Goal: Task Accomplishment & Management: Use online tool/utility

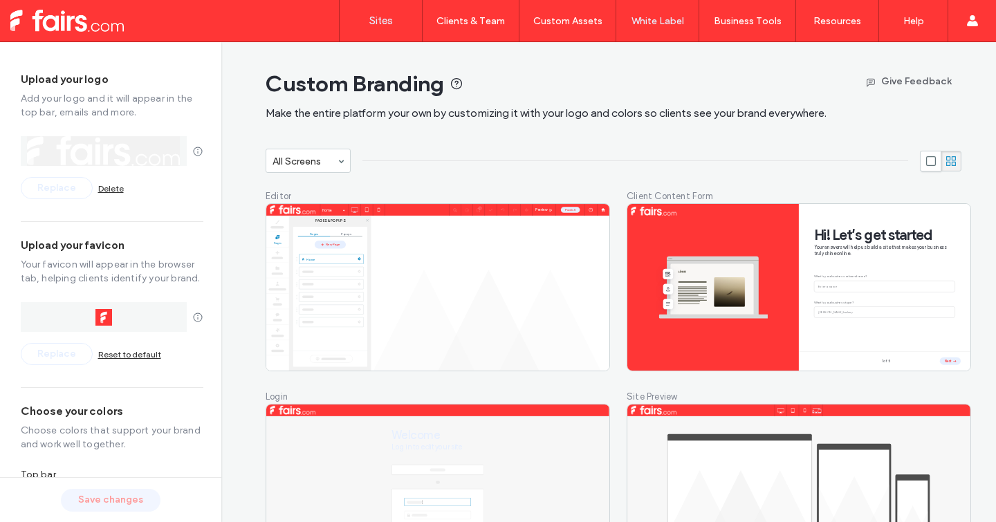
click at [391, 15] on label "Sites" at bounding box center [381, 21] width 24 height 12
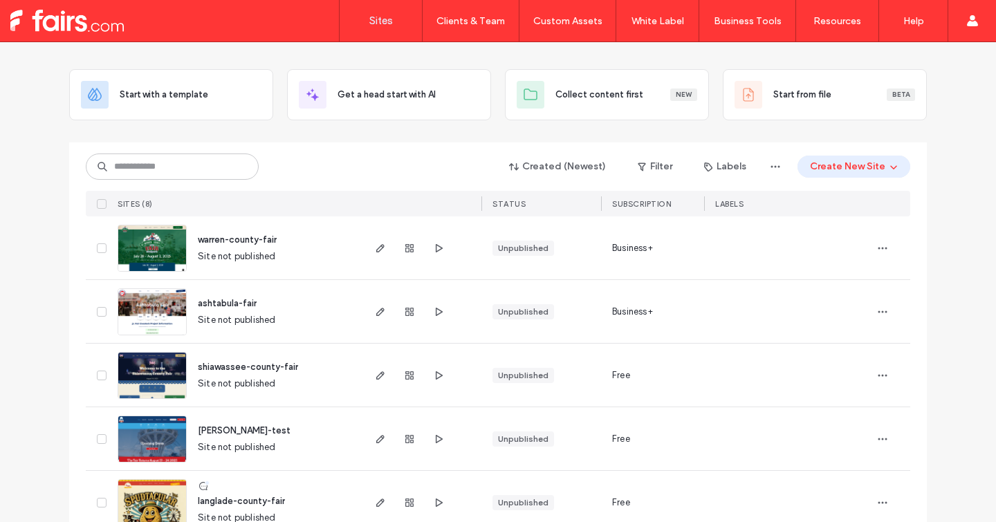
scroll to position [60, 0]
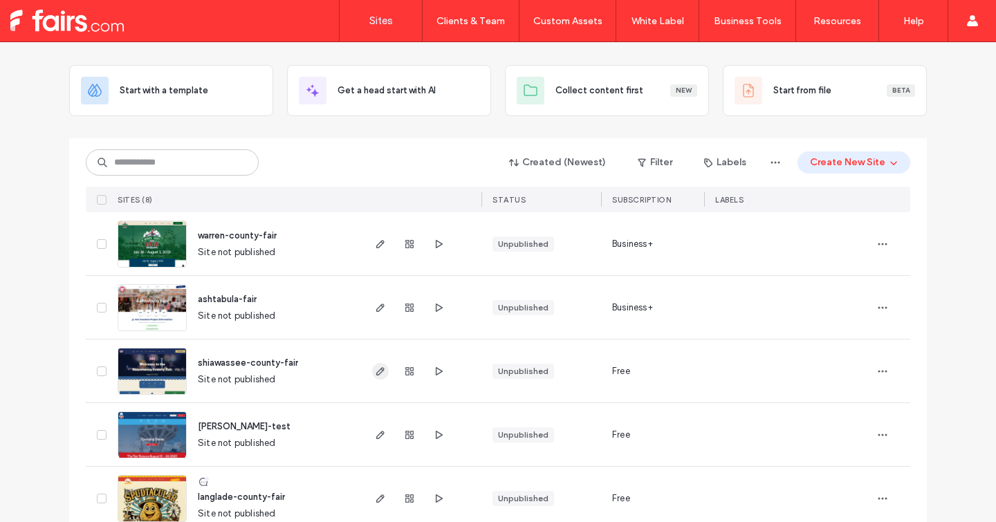
click at [376, 375] on use "button" at bounding box center [380, 371] width 8 height 8
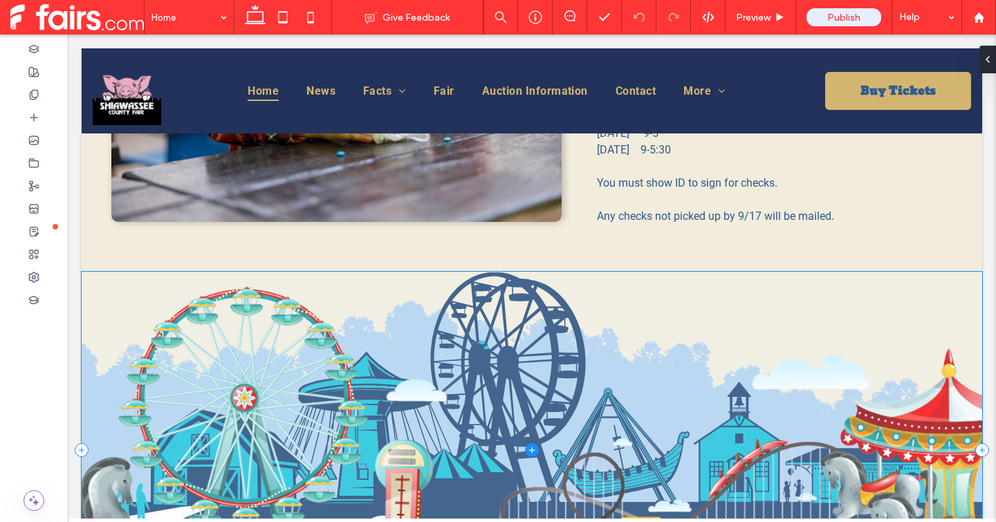
click at [310, 434] on span at bounding box center [532, 450] width 900 height 356
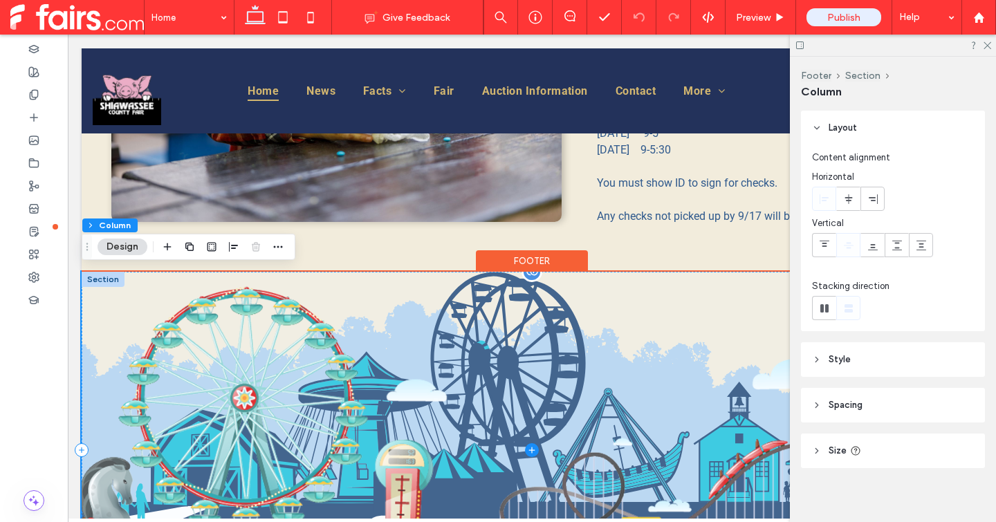
click at [339, 420] on span at bounding box center [532, 450] width 900 height 356
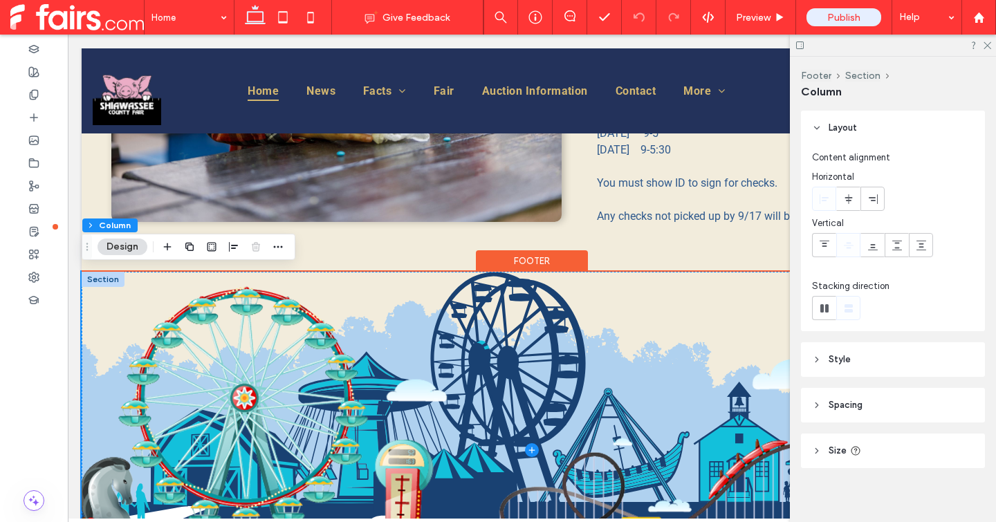
click at [494, 254] on div "Footer" at bounding box center [532, 260] width 112 height 21
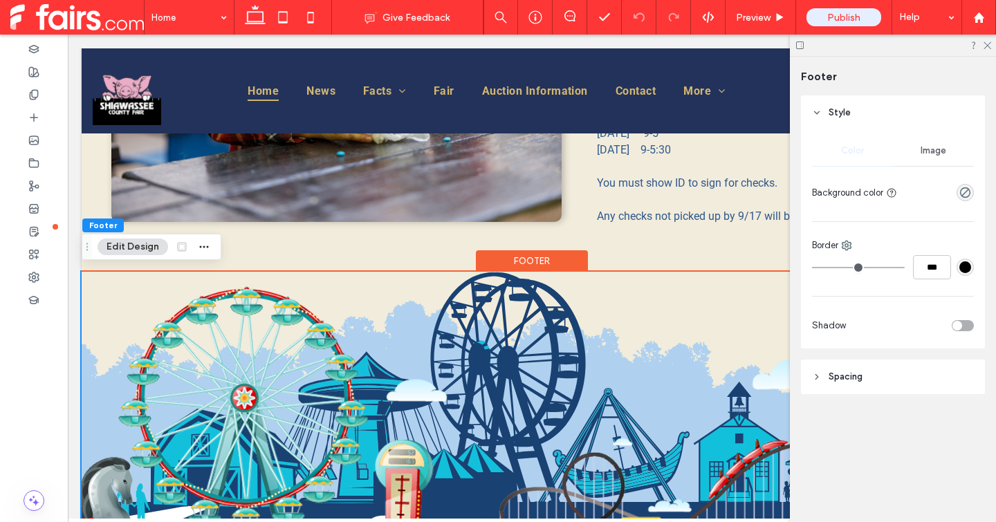
click at [935, 151] on span "Image" at bounding box center [933, 150] width 26 height 11
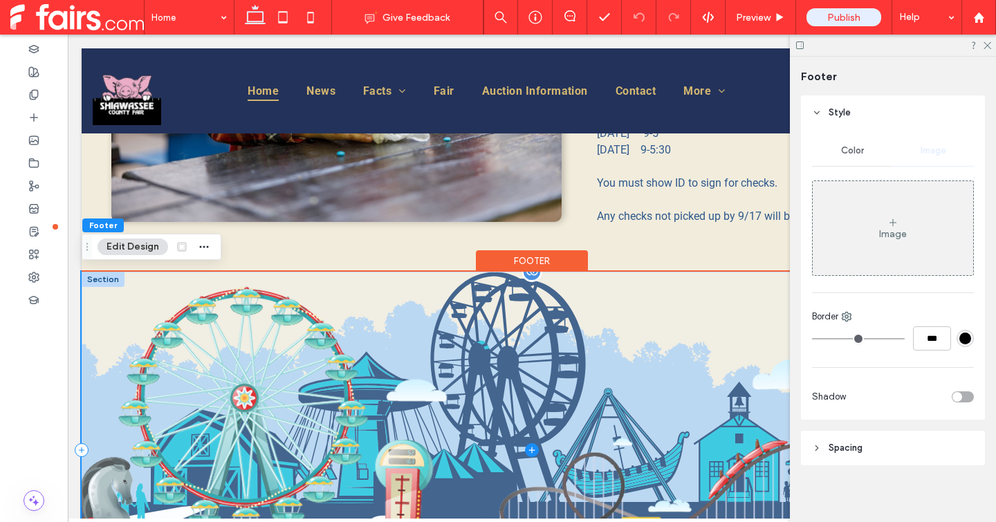
click at [368, 330] on span at bounding box center [532, 450] width 900 height 356
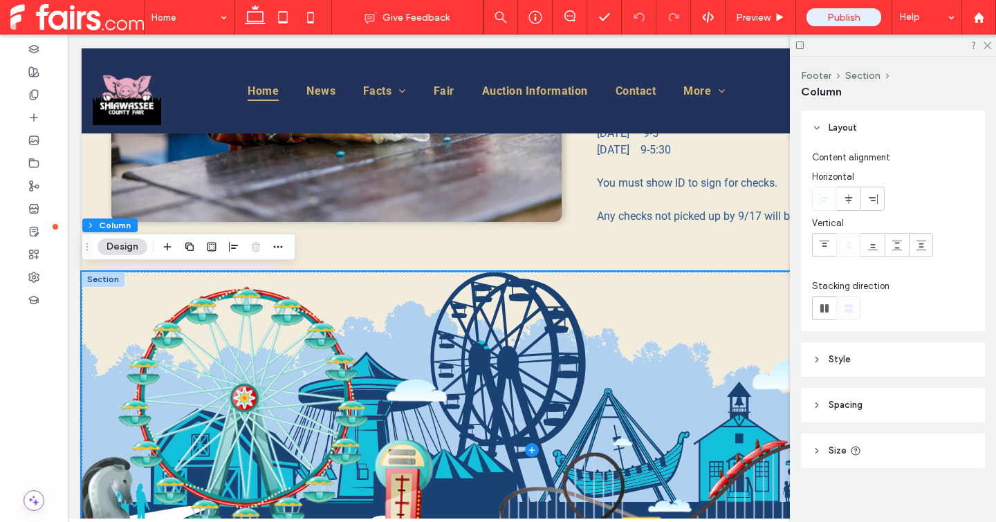
click at [851, 353] on header "Style" at bounding box center [893, 359] width 184 height 35
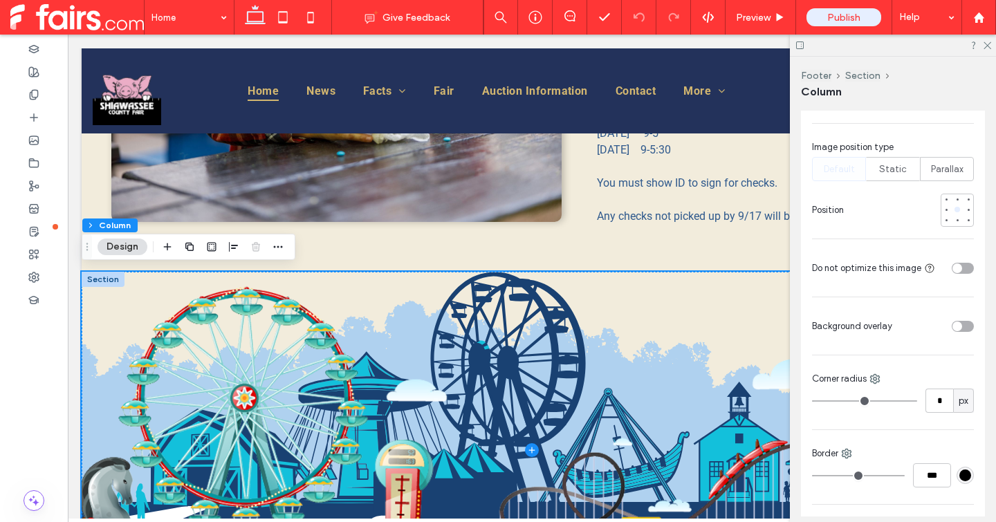
scroll to position [830, 0]
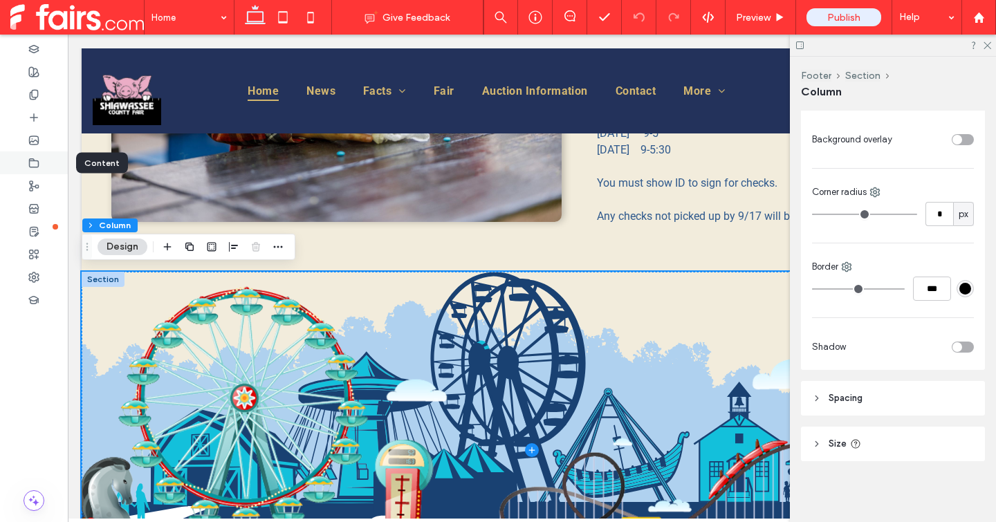
click at [36, 163] on icon at bounding box center [33, 163] width 11 height 11
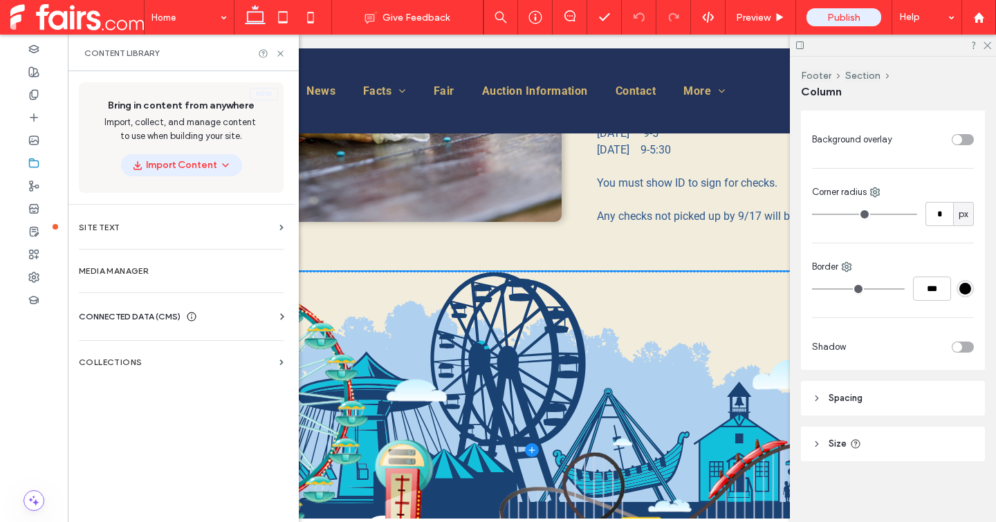
click at [112, 317] on span "CONNECTED DATA (CMS)" at bounding box center [130, 317] width 102 height 14
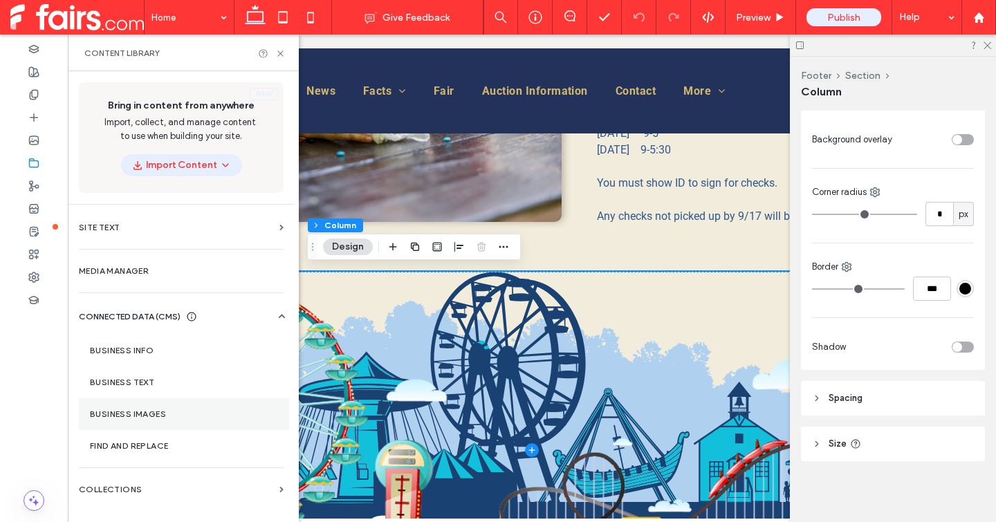
click at [146, 402] on section "Business Images" at bounding box center [184, 414] width 210 height 32
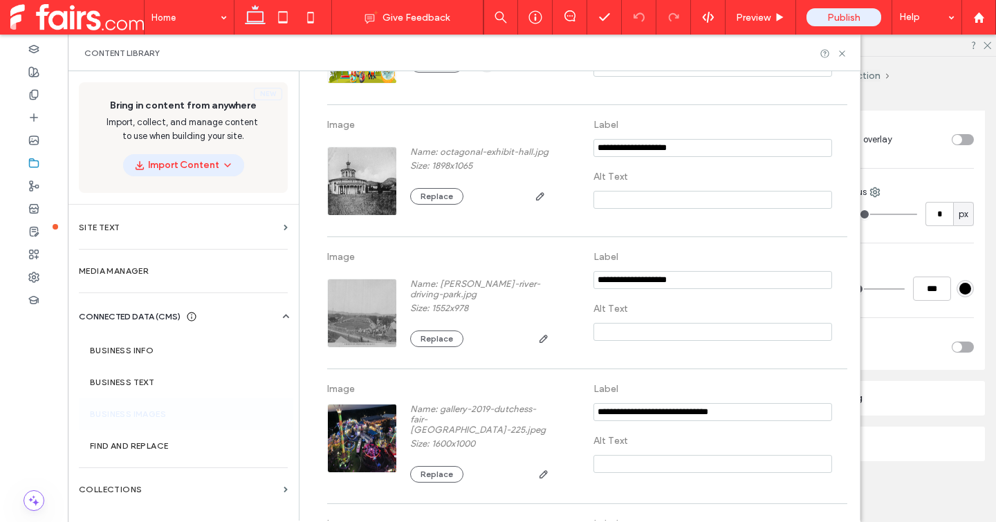
scroll to position [398, 0]
click at [842, 54] on use at bounding box center [842, 53] width 6 height 6
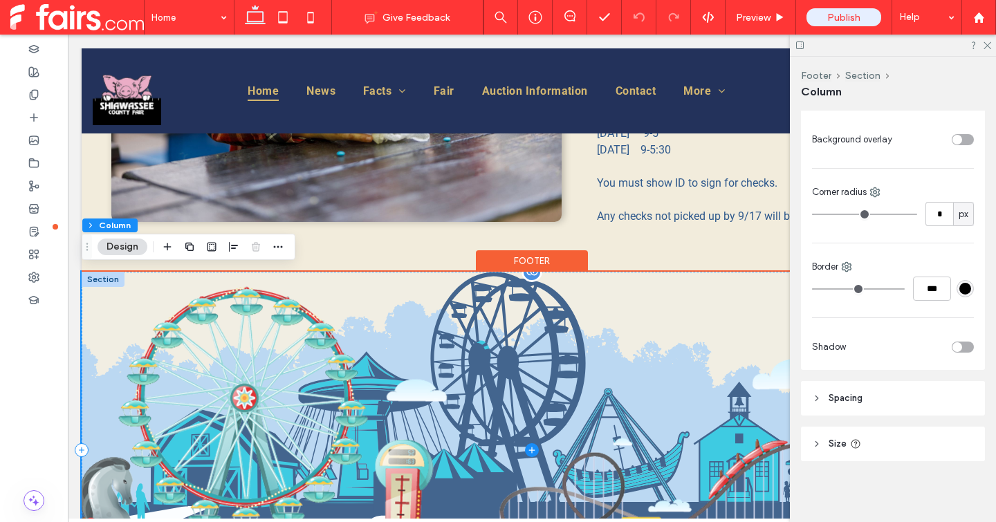
click at [492, 333] on span at bounding box center [532, 450] width 900 height 356
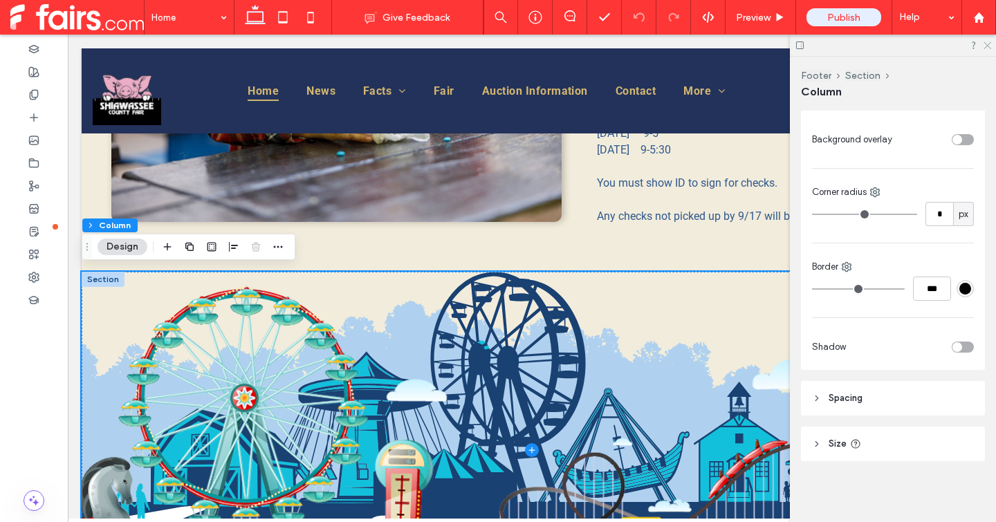
click at [987, 46] on use at bounding box center [987, 46] width 8 height 8
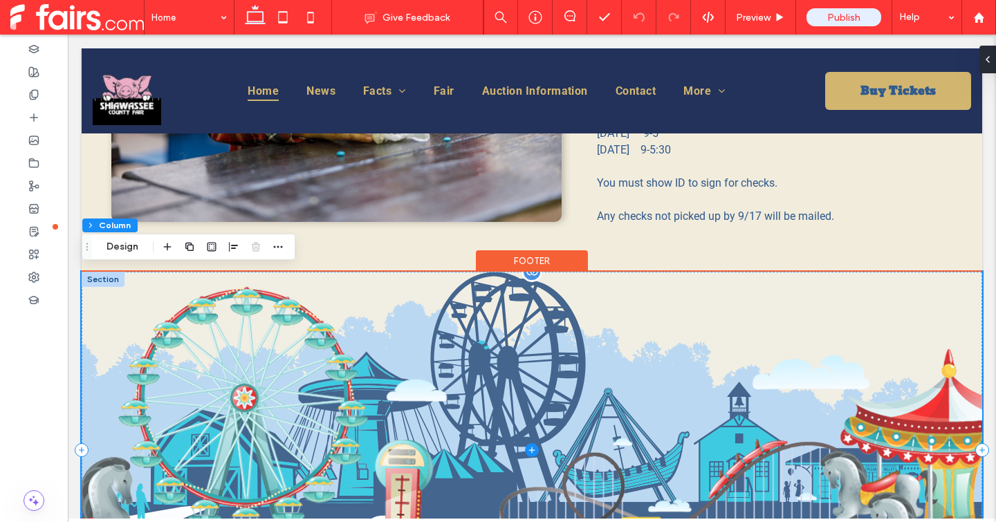
click at [558, 370] on span at bounding box center [532, 450] width 900 height 356
click at [452, 382] on span at bounding box center [532, 450] width 900 height 356
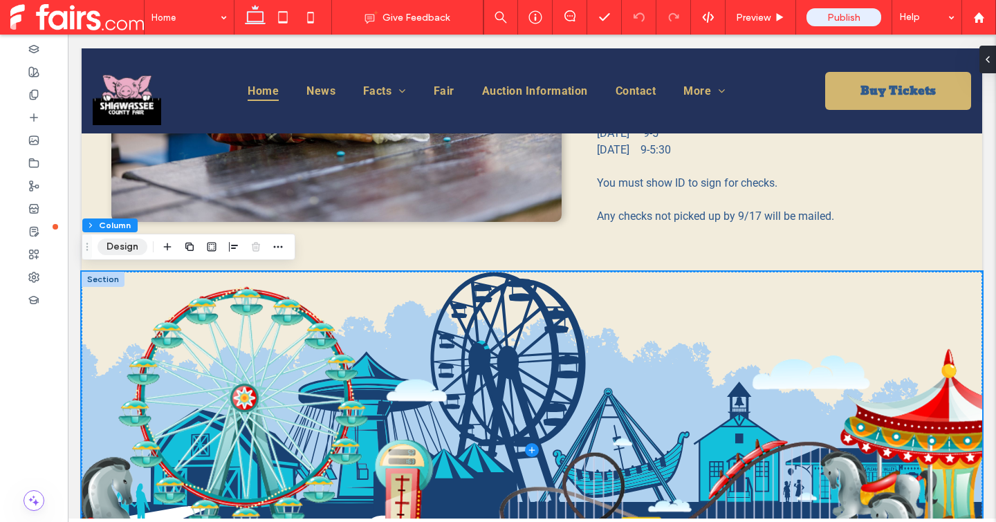
click at [133, 246] on button "Design" at bounding box center [123, 247] width 50 height 17
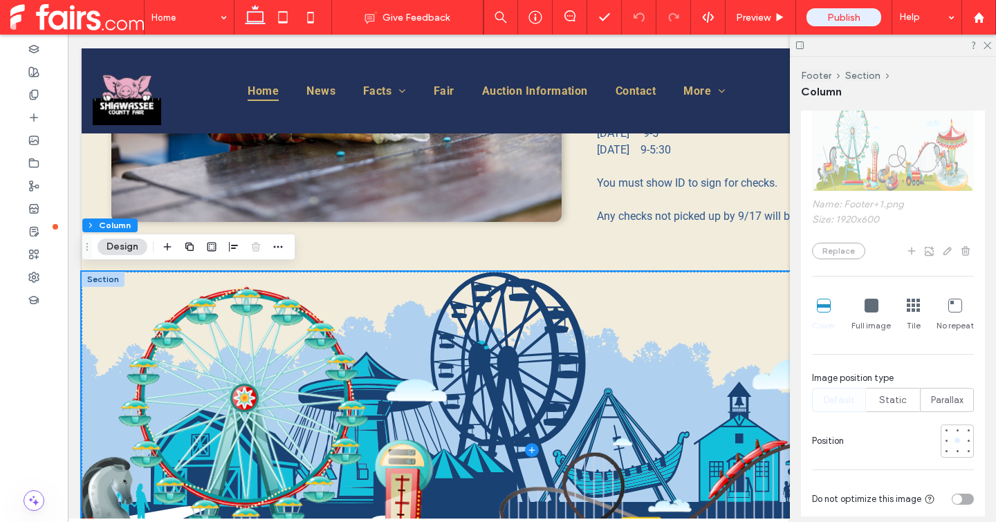
scroll to position [414, 0]
click at [960, 246] on div "Name: Footer+1.png Size: 1920x600 Replace Cover Full image Tile No repeat Image…" at bounding box center [893, 299] width 162 height 420
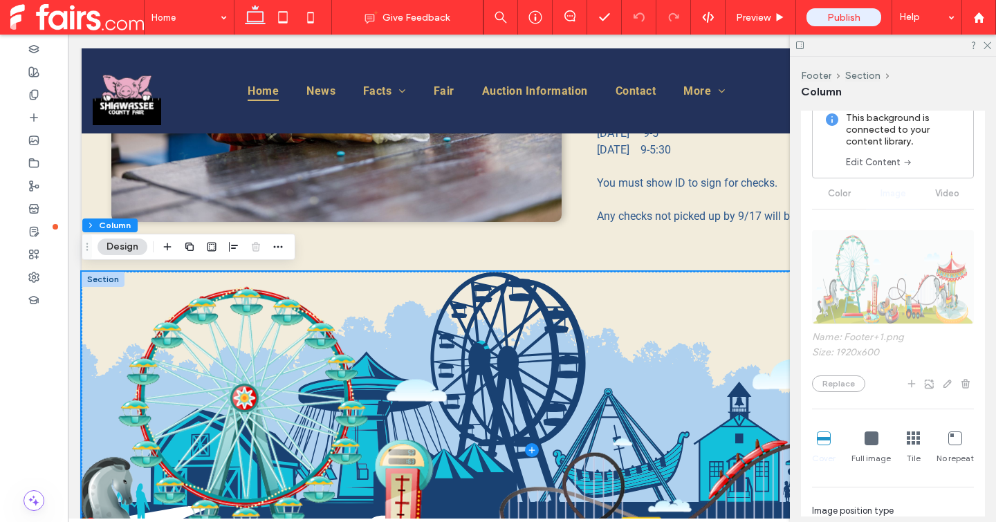
scroll to position [279, 0]
click at [878, 164] on link "Edit Content" at bounding box center [879, 163] width 67 height 14
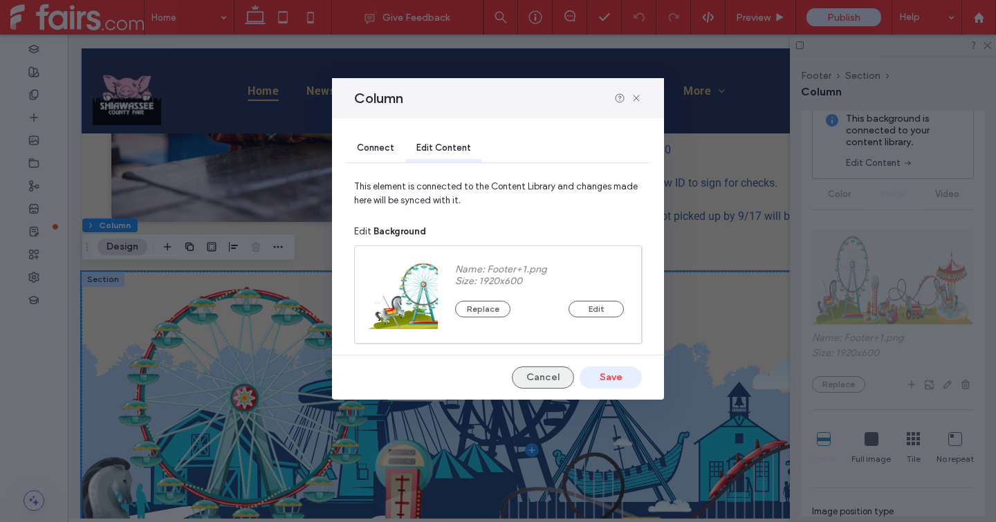
click at [541, 387] on button "Cancel" at bounding box center [543, 378] width 62 height 22
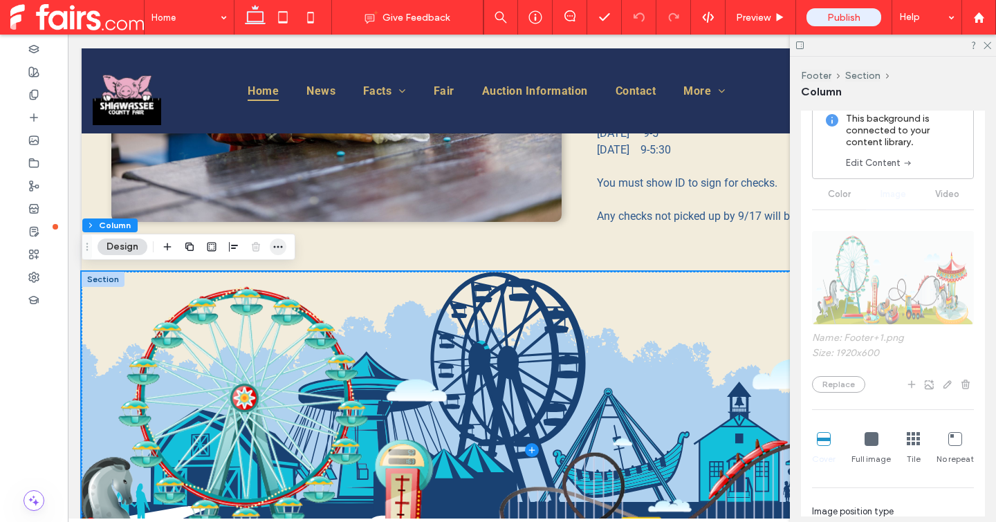
click at [285, 241] on span "button" at bounding box center [278, 247] width 17 height 17
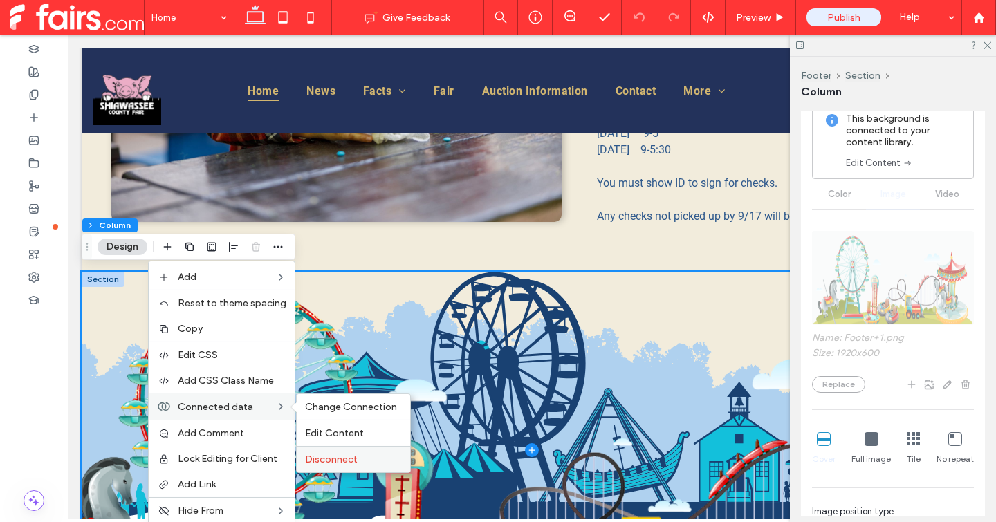
click at [340, 453] on div "Disconnect" at bounding box center [353, 459] width 113 height 26
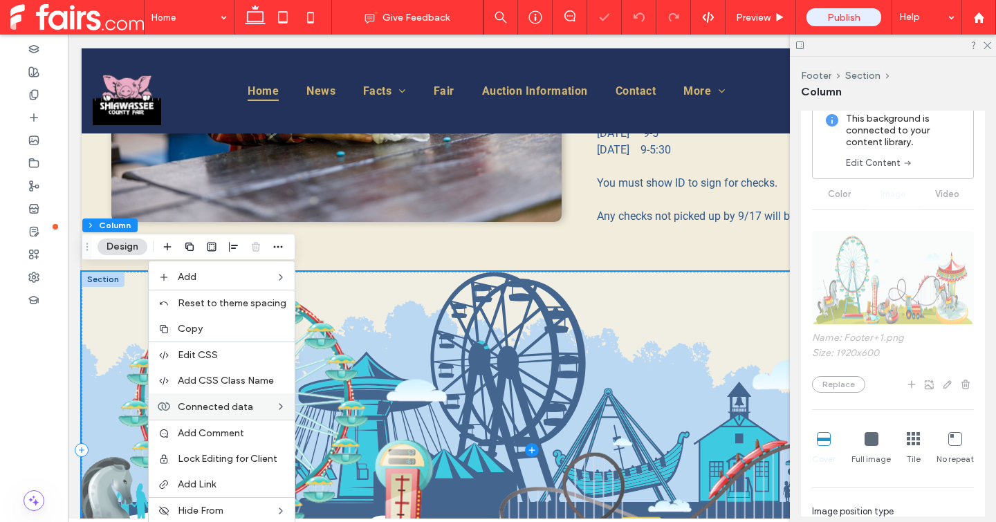
scroll to position [203, 0]
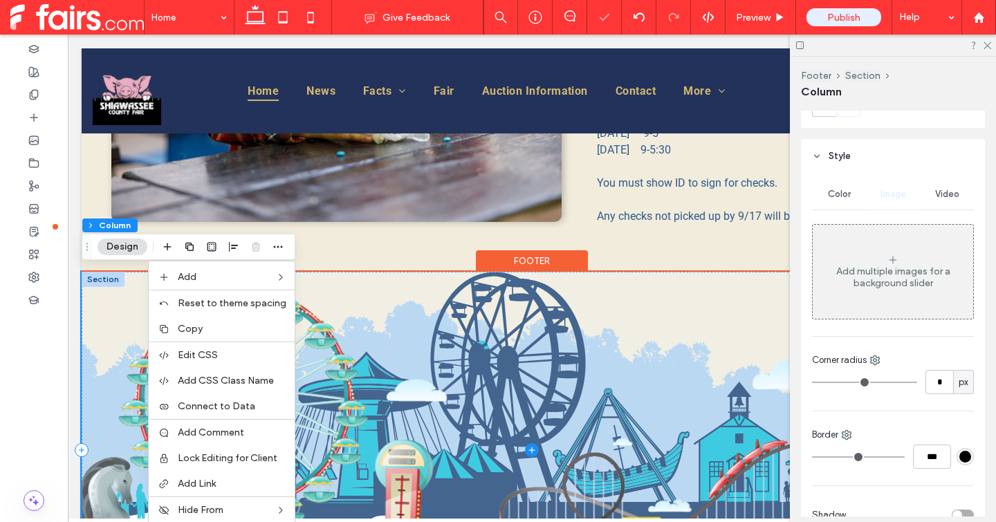
click at [393, 400] on span at bounding box center [532, 450] width 900 height 356
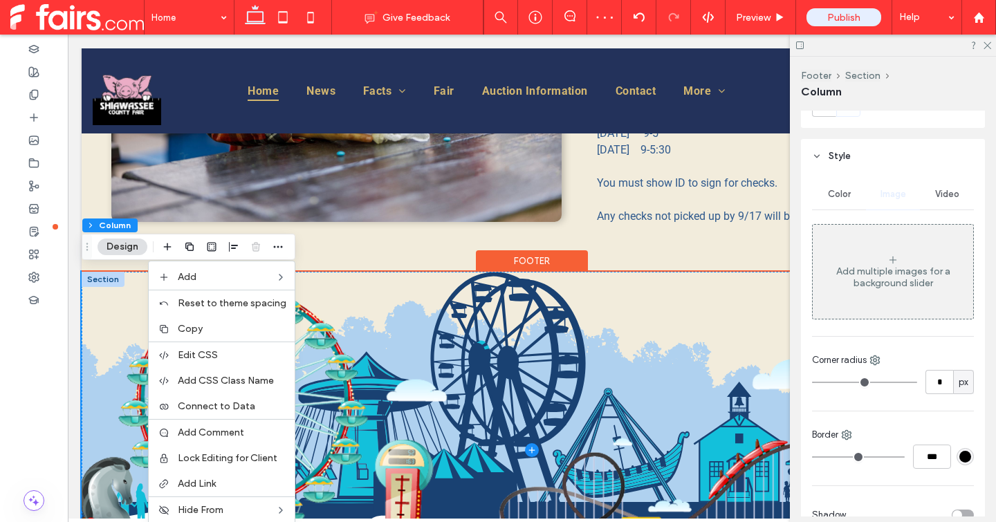
click at [88, 284] on div at bounding box center [103, 279] width 43 height 15
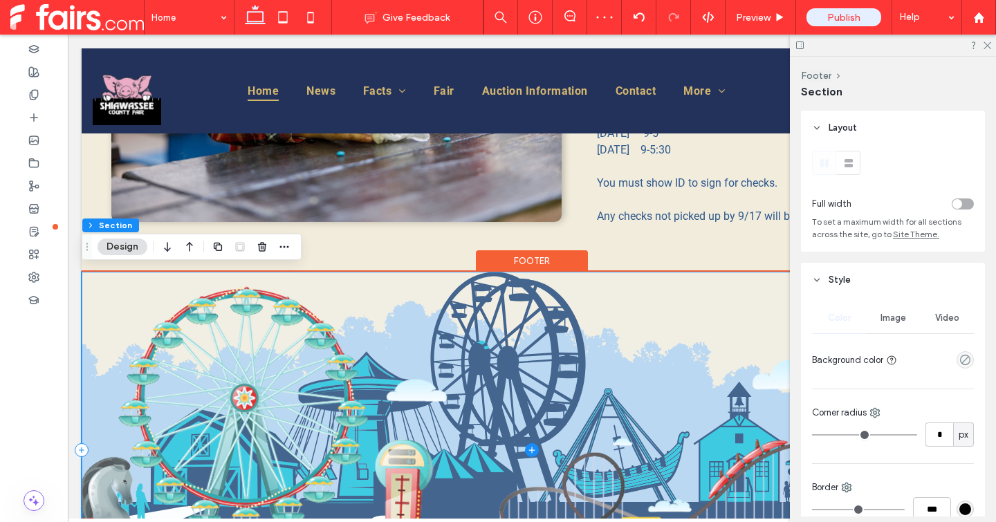
click at [228, 378] on span at bounding box center [532, 450] width 900 height 356
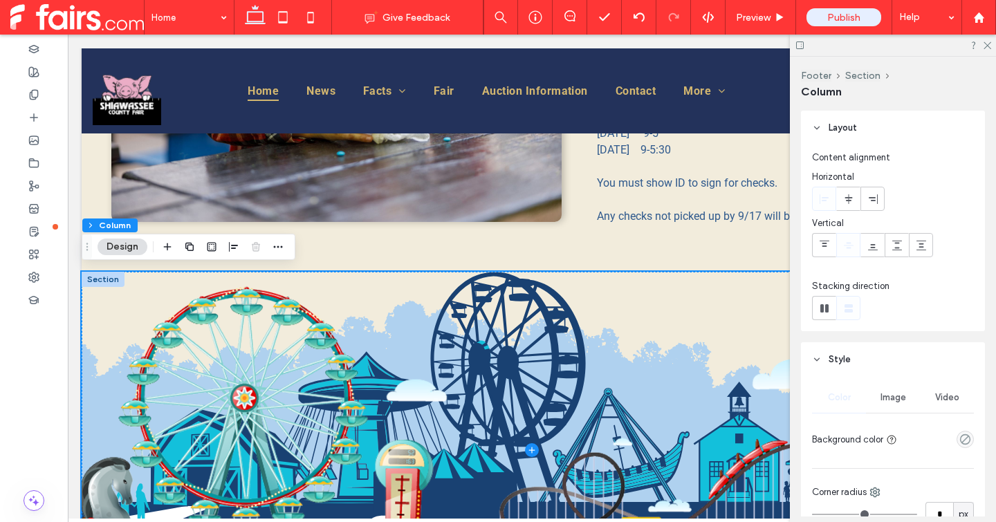
click at [884, 398] on span "Image" at bounding box center [893, 397] width 26 height 11
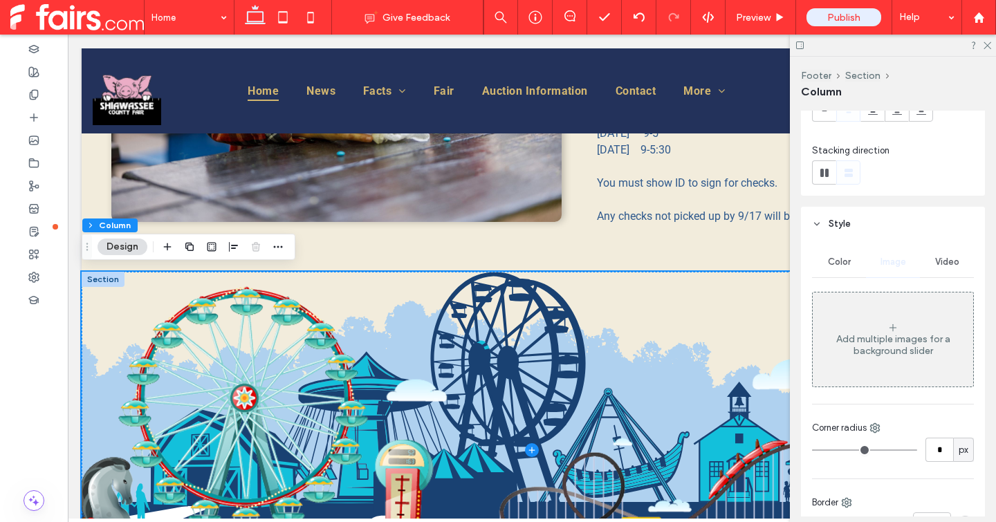
scroll to position [136, 0]
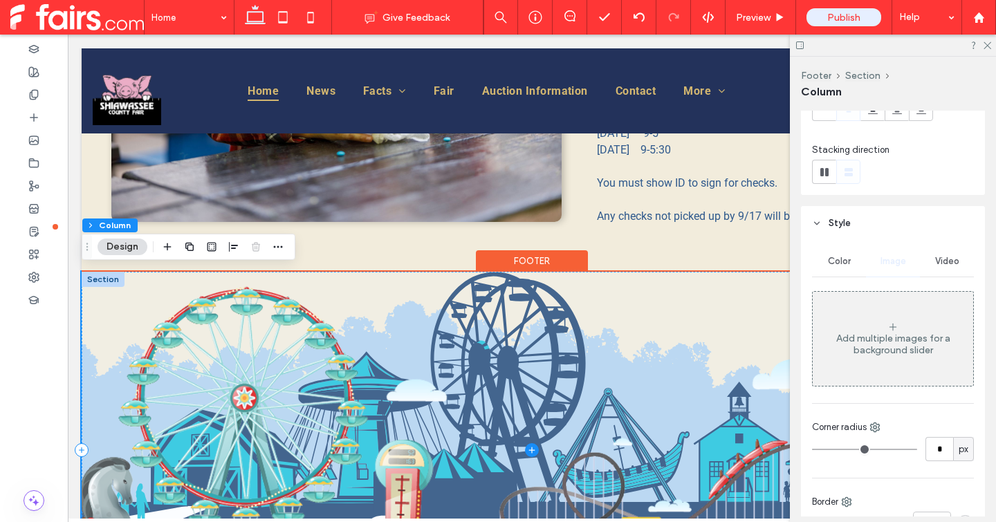
click at [340, 380] on span at bounding box center [532, 450] width 900 height 356
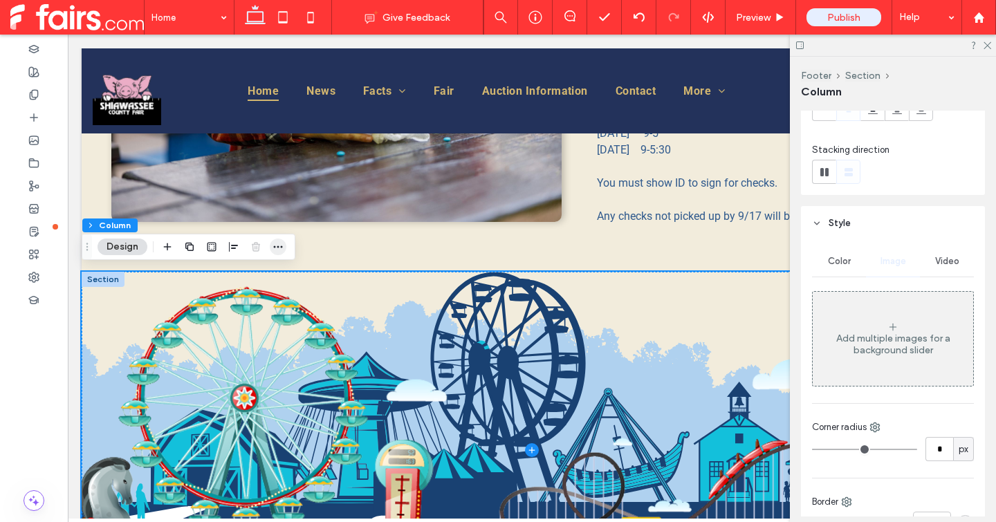
click at [275, 245] on icon "button" at bounding box center [277, 246] width 11 height 11
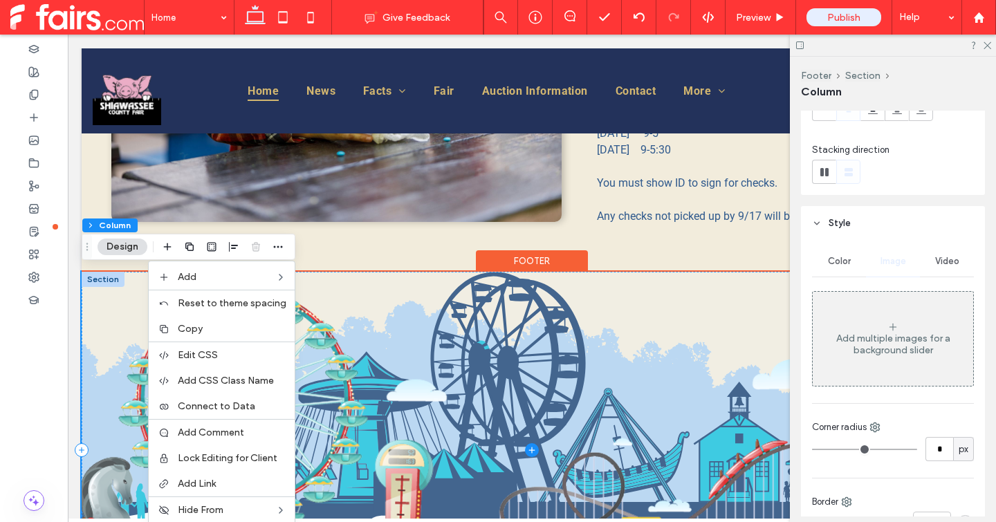
click at [416, 354] on span at bounding box center [532, 450] width 900 height 356
click at [520, 353] on span at bounding box center [532, 450] width 900 height 356
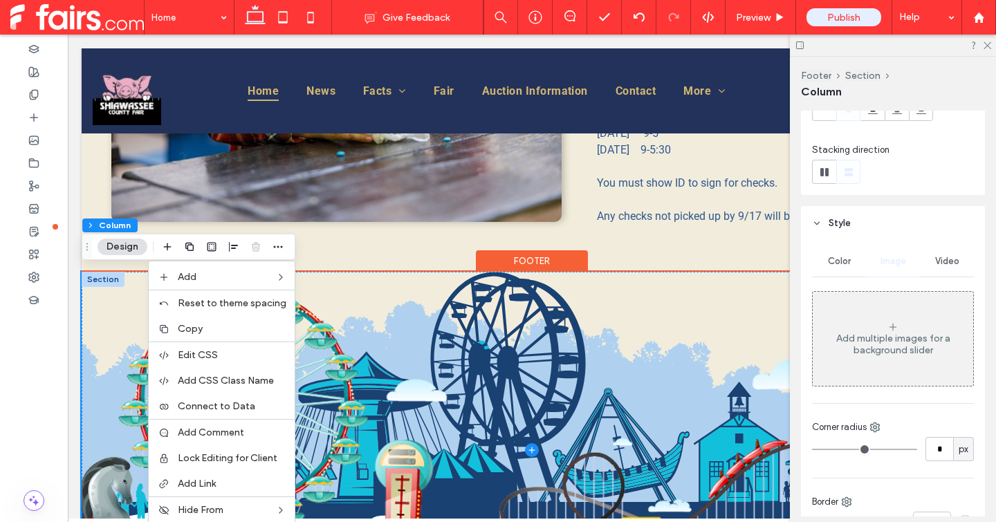
click at [94, 275] on div at bounding box center [103, 279] width 43 height 15
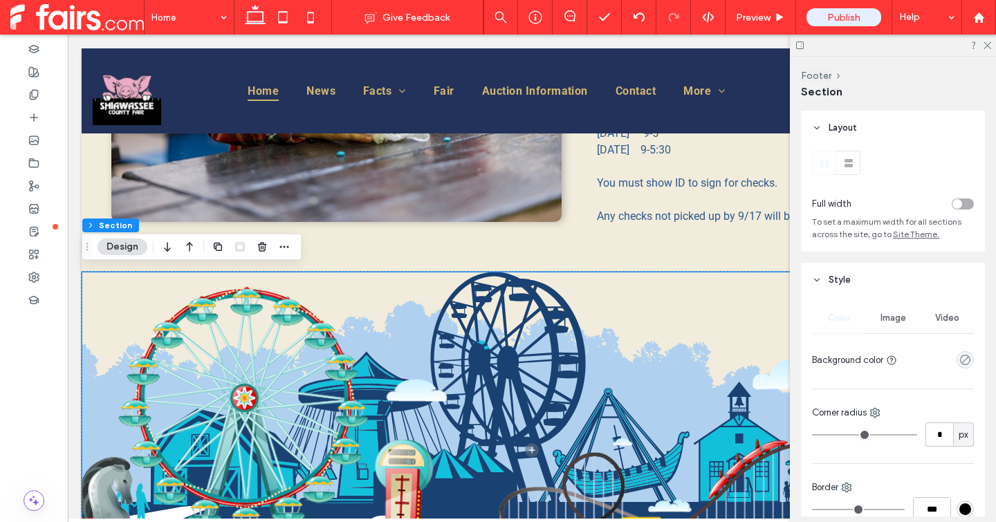
click at [892, 317] on span "Image" at bounding box center [893, 318] width 26 height 11
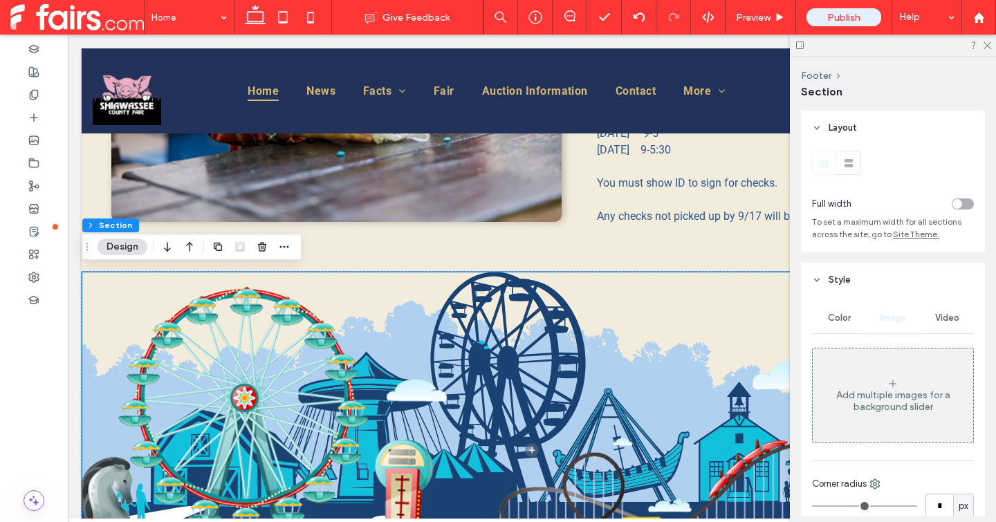
click at [864, 389] on div "Add multiple images for a background slider" at bounding box center [893, 395] width 160 height 91
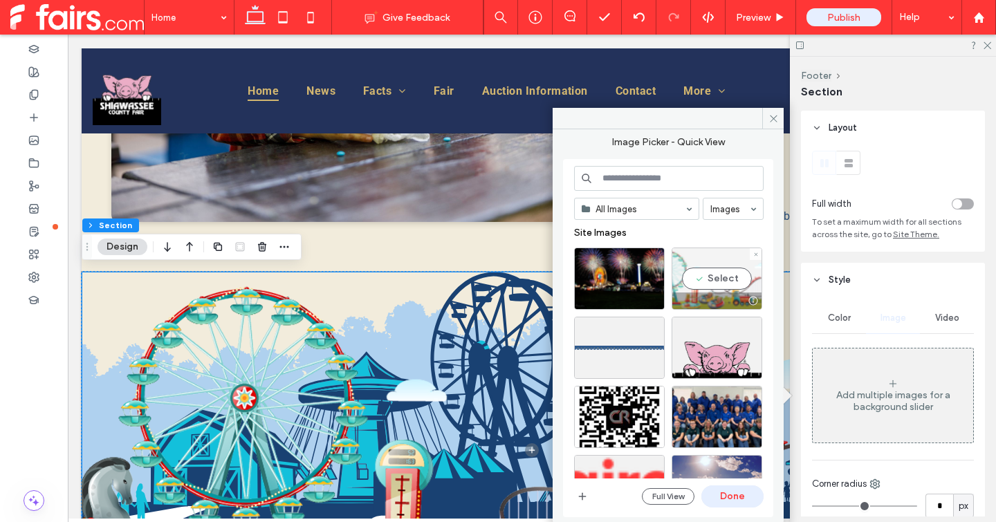
click at [713, 288] on div "Select" at bounding box center [716, 279] width 91 height 62
click at [715, 283] on div at bounding box center [716, 279] width 91 height 62
click at [776, 117] on icon at bounding box center [773, 118] width 10 height 10
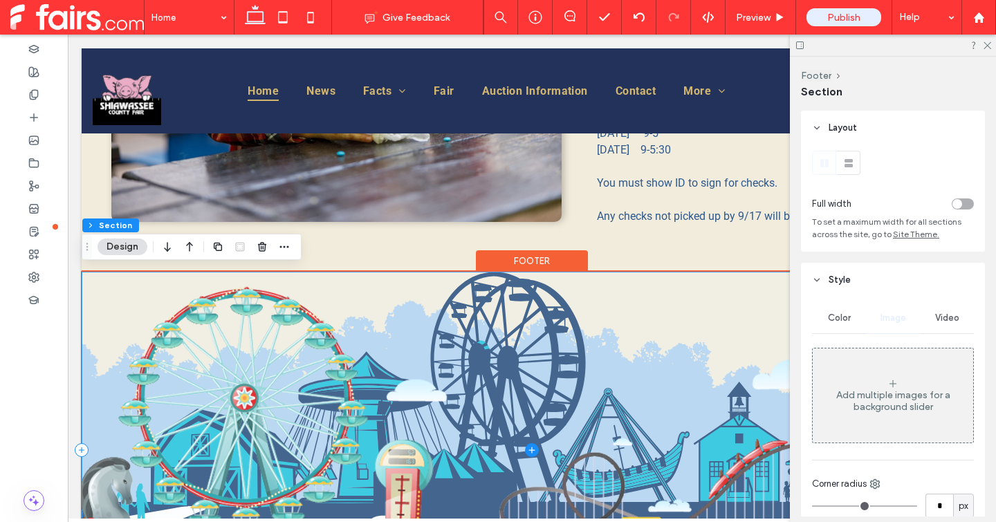
click at [104, 277] on span at bounding box center [532, 450] width 900 height 356
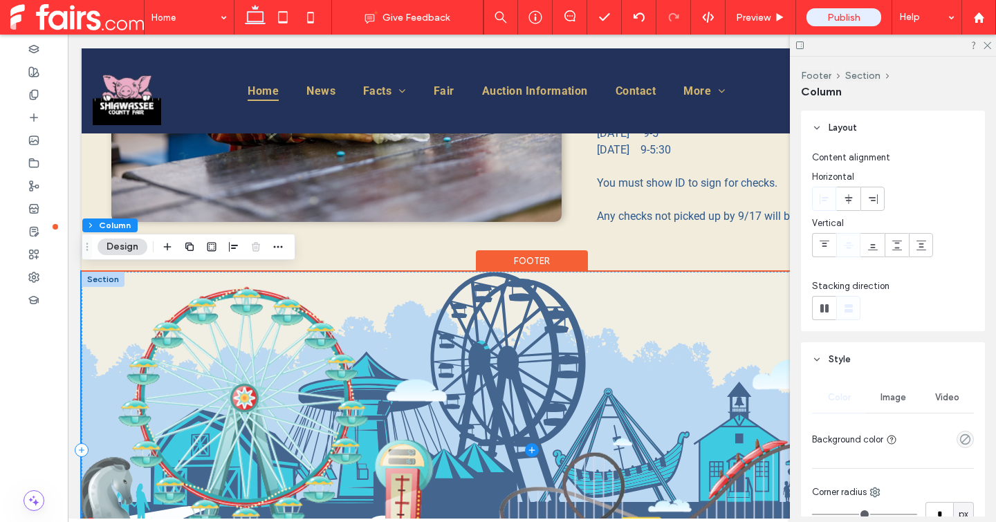
click at [93, 291] on span at bounding box center [532, 450] width 900 height 356
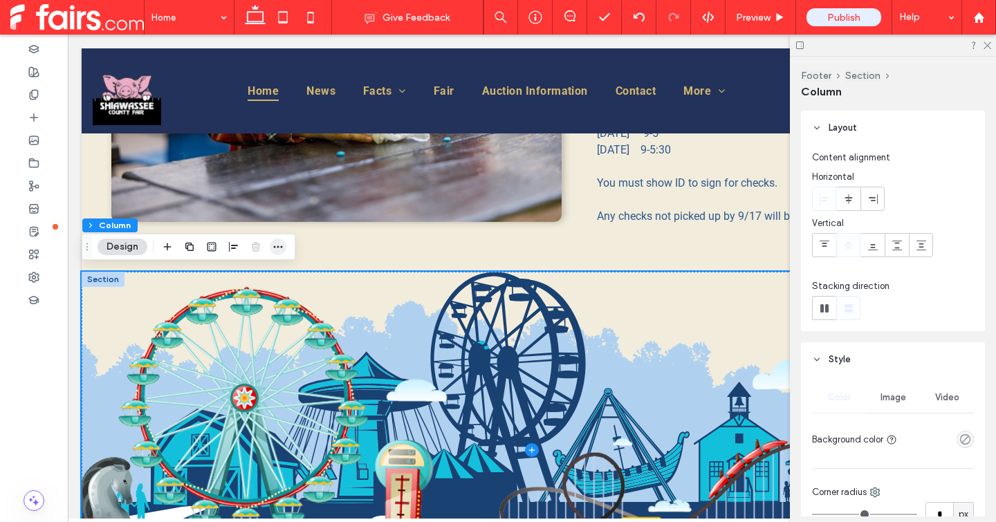
click at [273, 248] on icon "button" at bounding box center [277, 246] width 11 height 11
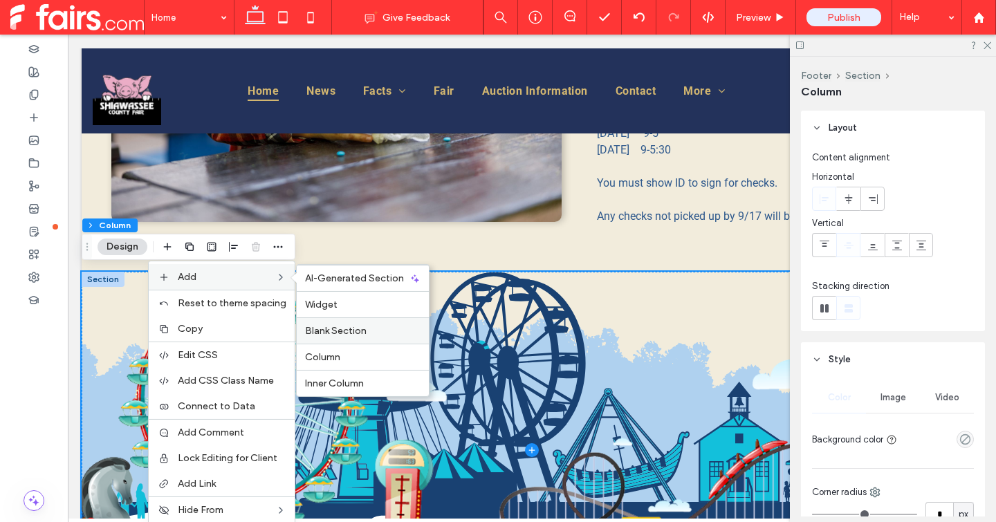
click at [358, 332] on span "Blank Section" at bounding box center [336, 331] width 62 height 12
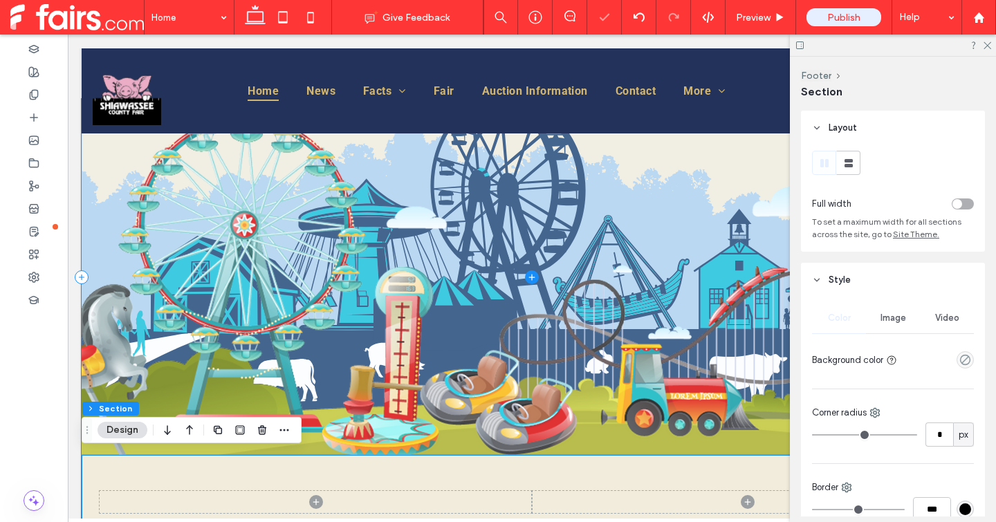
scroll to position [1412, 0]
click at [141, 198] on span at bounding box center [532, 278] width 900 height 356
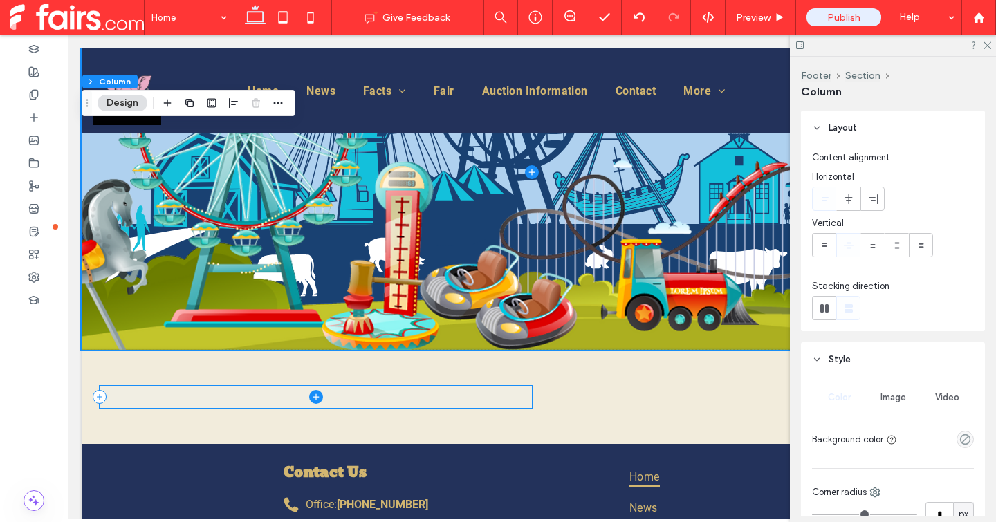
scroll to position [1517, 0]
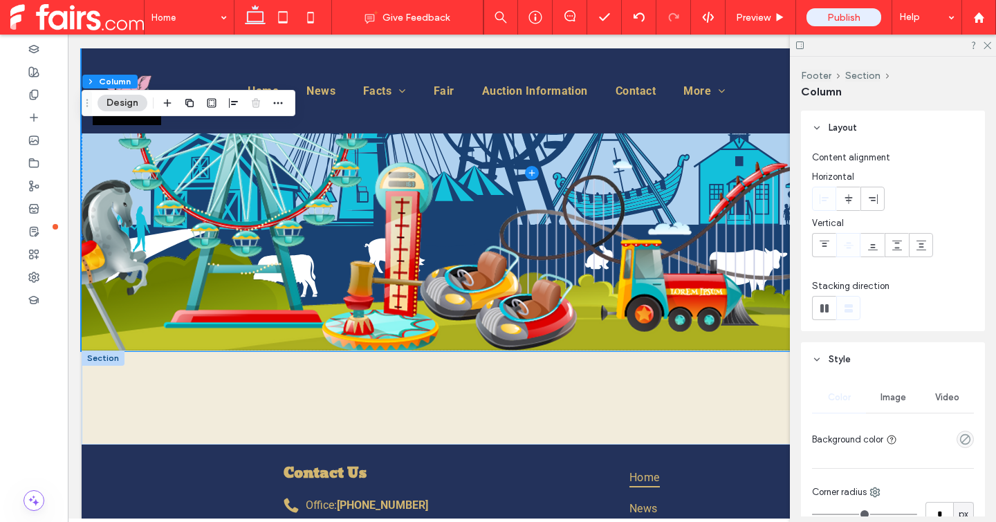
click at [115, 358] on div at bounding box center [103, 358] width 43 height 15
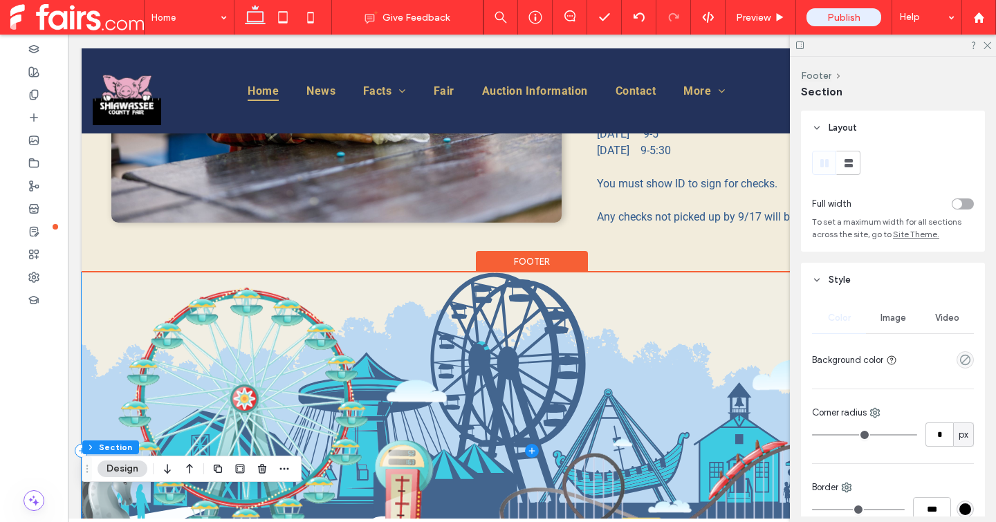
scroll to position [1234, 0]
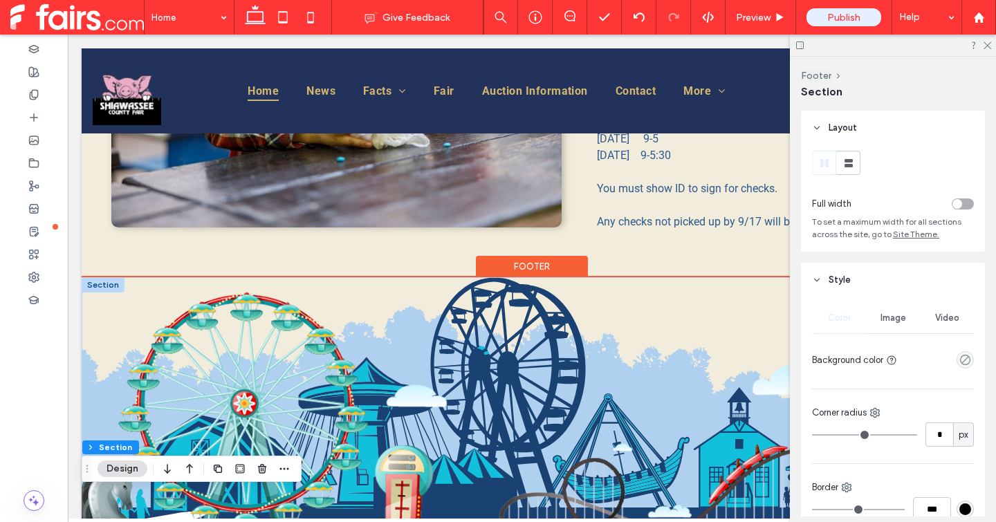
click at [103, 283] on div at bounding box center [103, 284] width 43 height 15
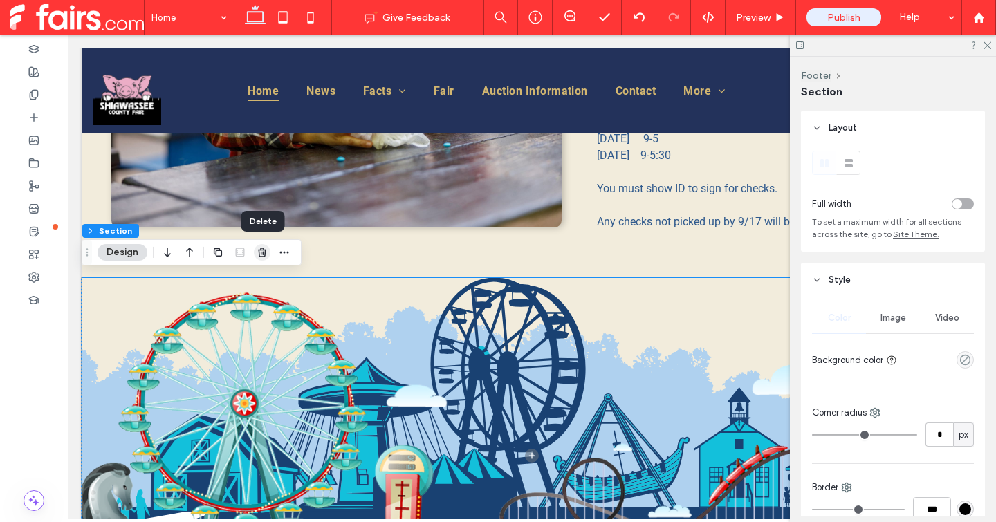
click at [261, 251] on icon "button" at bounding box center [262, 252] width 11 height 11
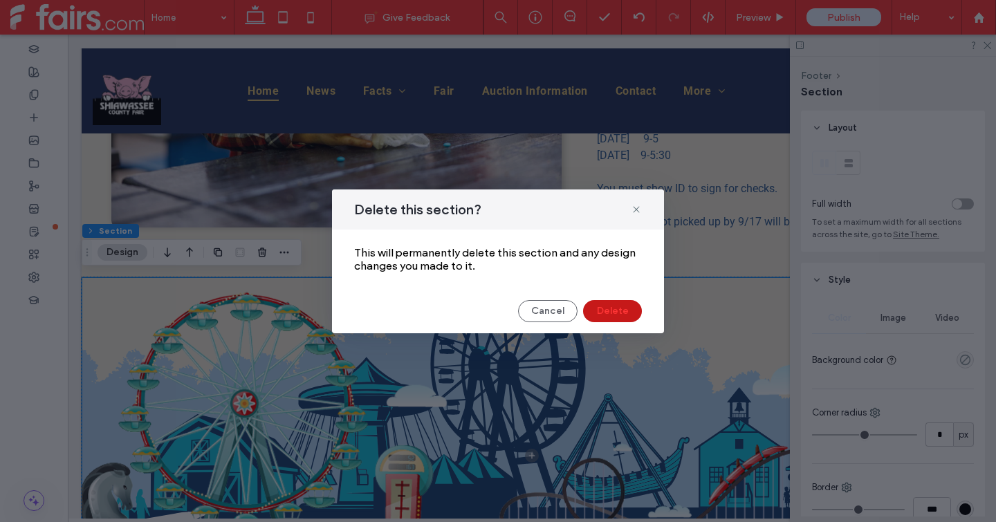
click at [611, 312] on button "Delete" at bounding box center [612, 311] width 59 height 22
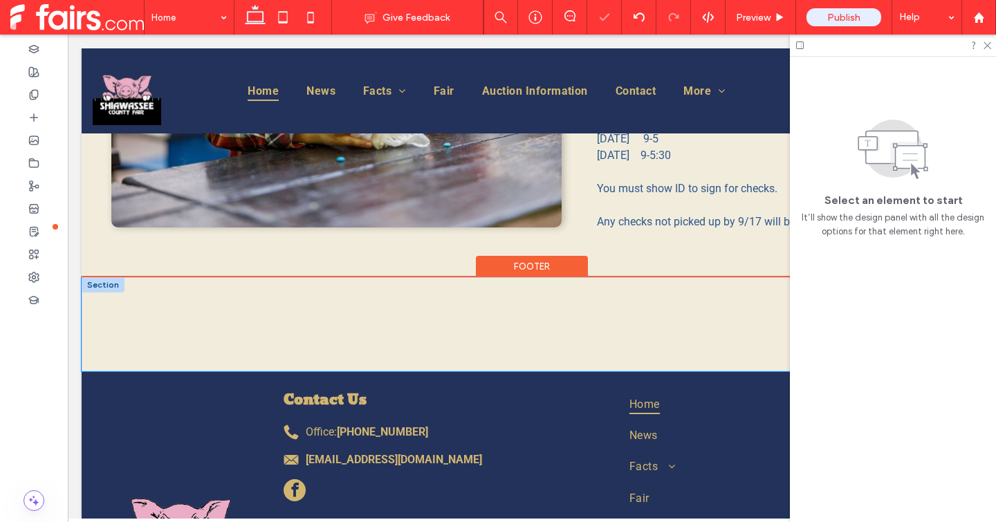
click at [474, 282] on div at bounding box center [532, 324] width 900 height 94
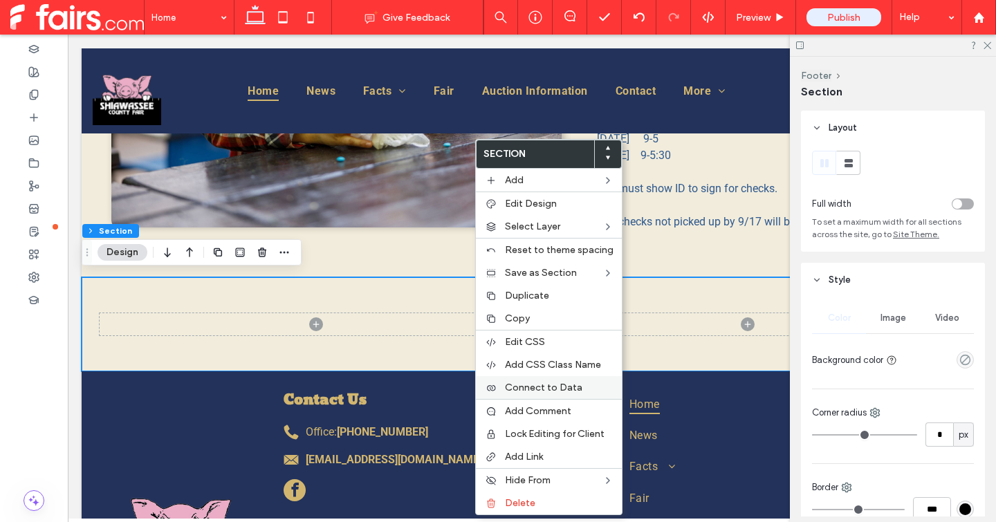
click at [585, 387] on label "Connect to Data" at bounding box center [559, 388] width 109 height 12
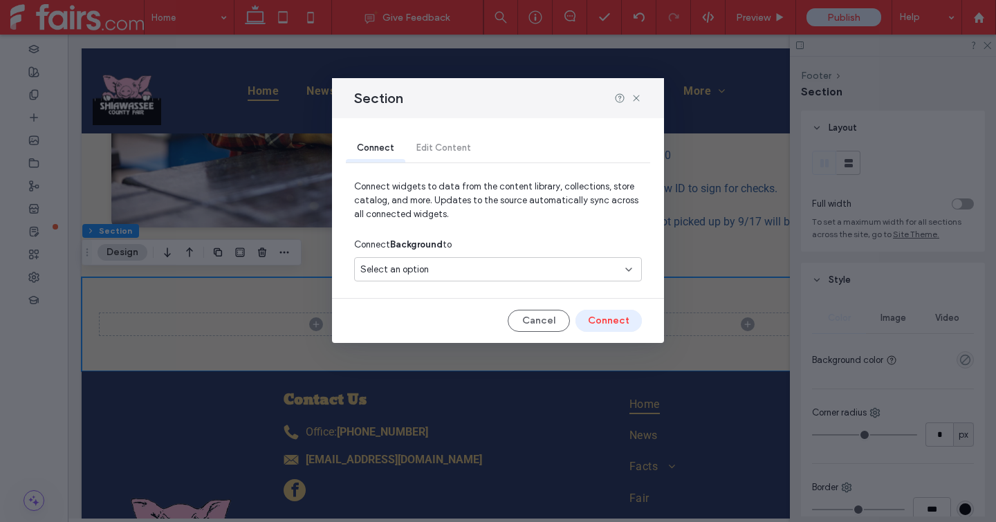
click at [472, 269] on div "Select an option" at bounding box center [489, 270] width 259 height 14
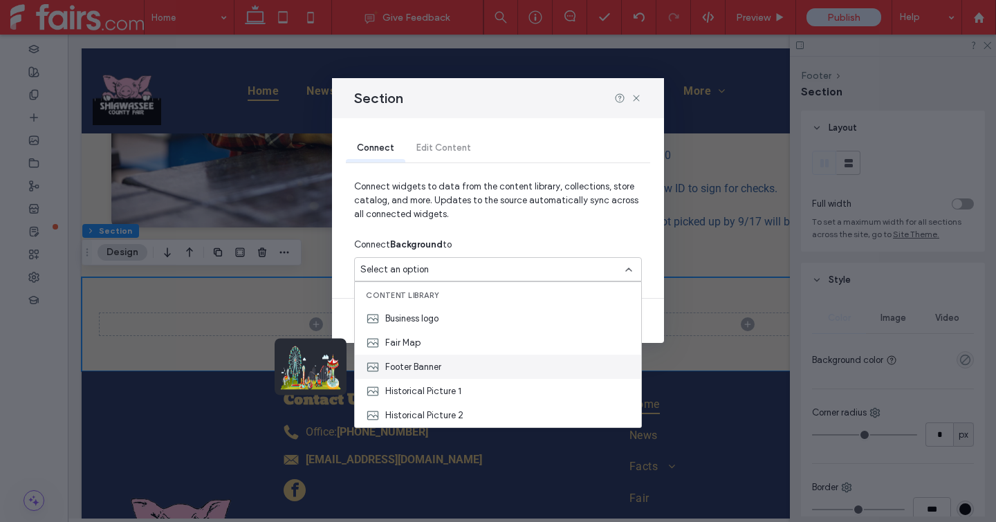
click at [451, 364] on div "Footer Banner" at bounding box center [498, 367] width 286 height 24
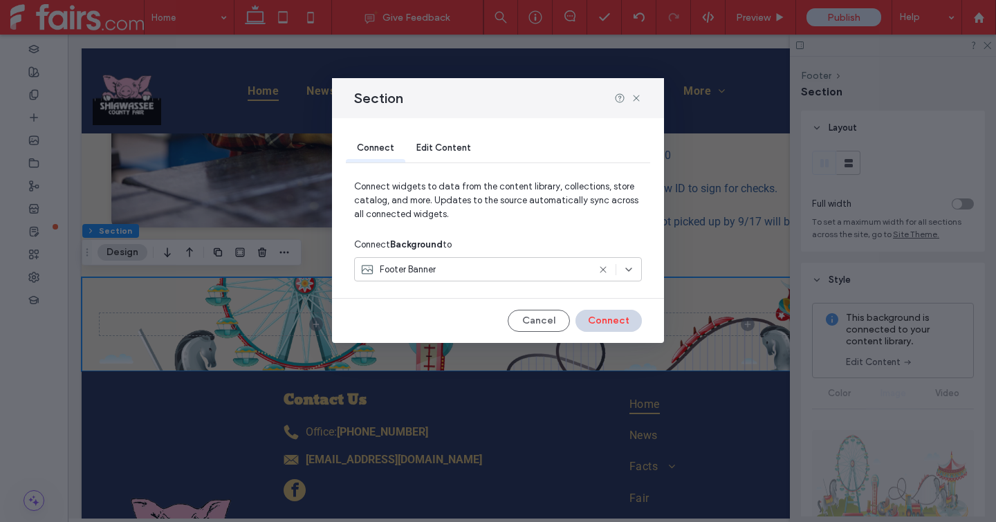
click at [606, 323] on button "Connect" at bounding box center [608, 321] width 66 height 22
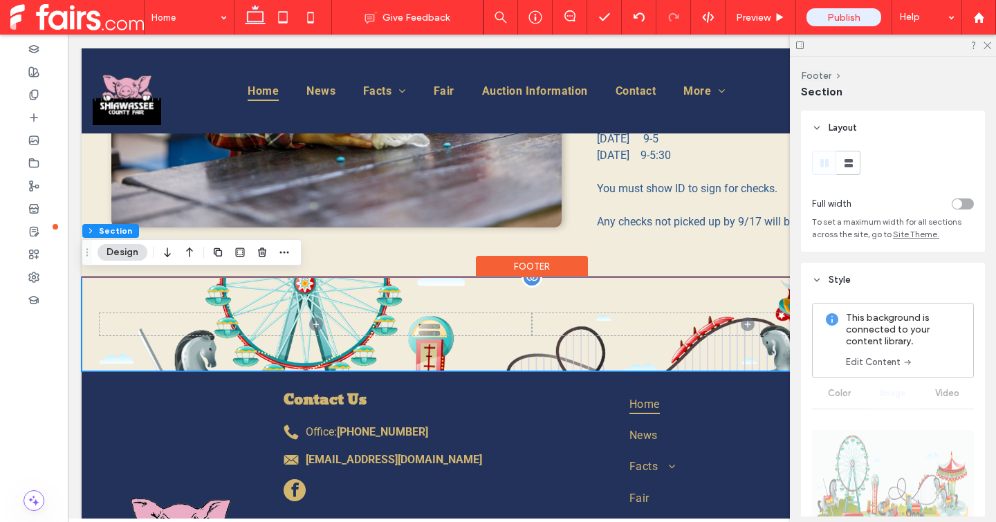
click at [434, 285] on div at bounding box center [532, 324] width 900 height 94
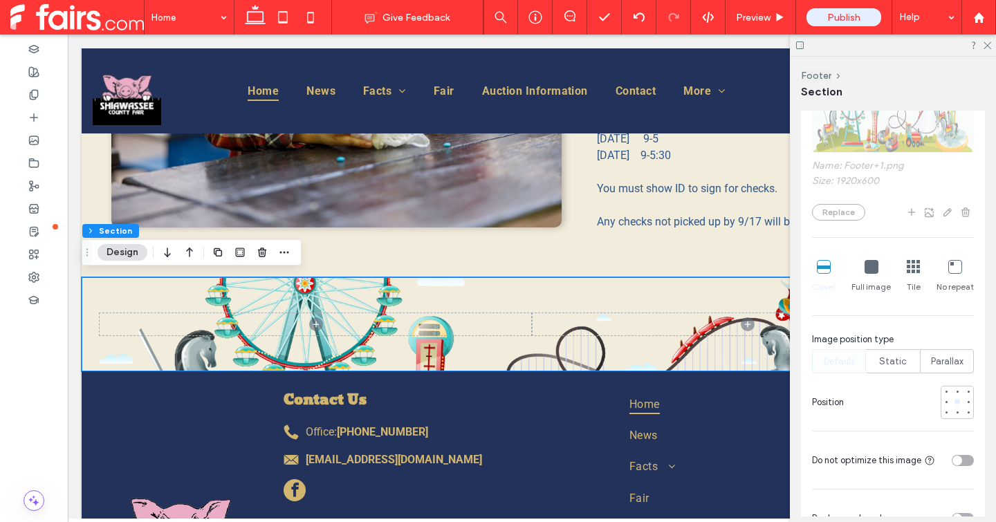
scroll to position [372, 0]
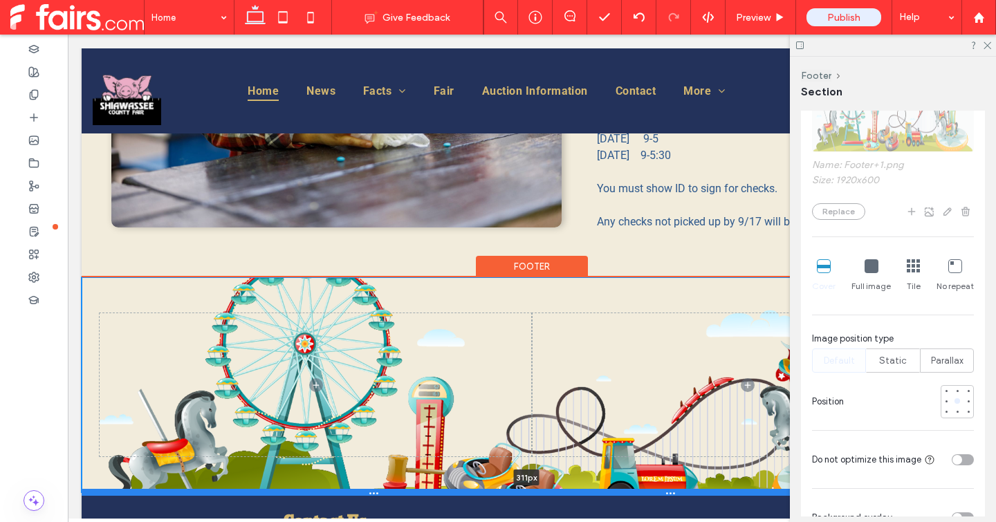
drag, startPoint x: 508, startPoint y: 367, endPoint x: 492, endPoint y: 494, distance: 128.1
click at [492, 494] on div at bounding box center [527, 492] width 890 height 7
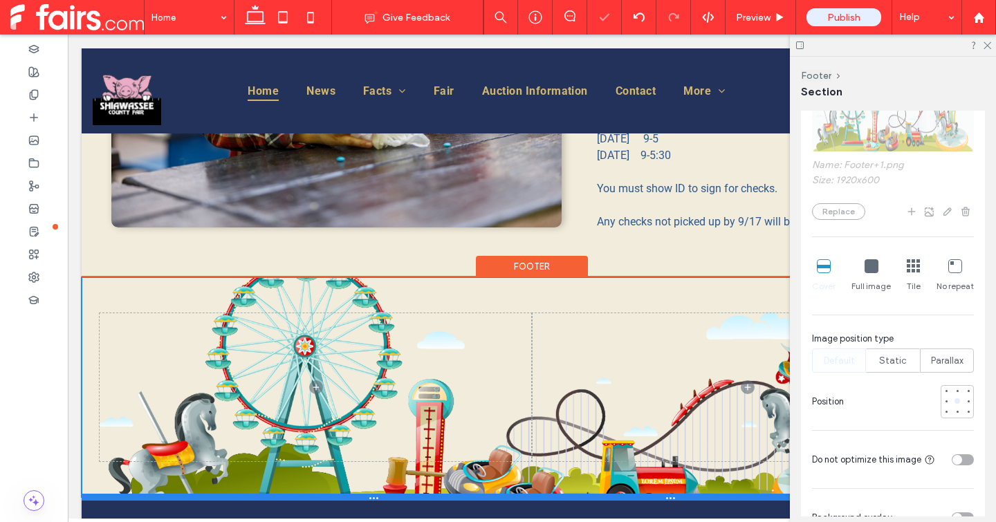
type input "***"
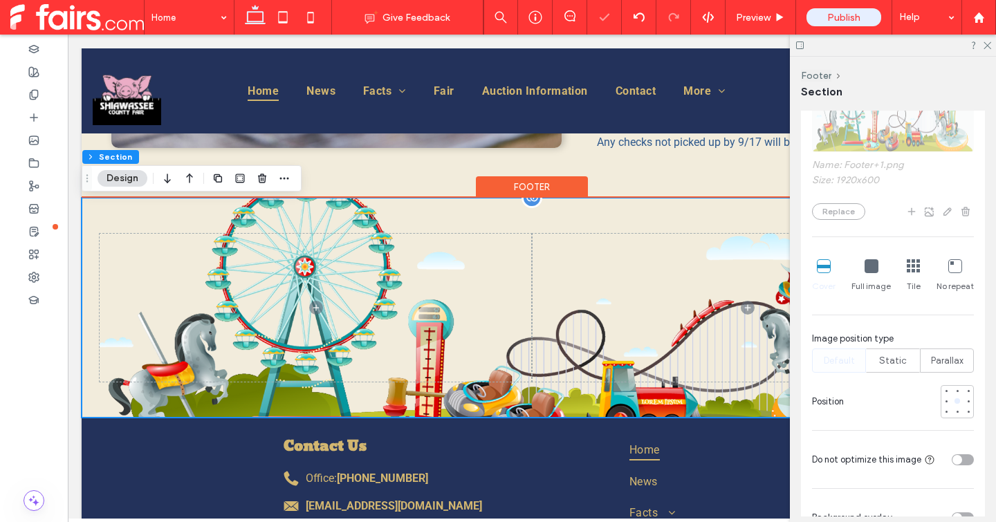
scroll to position [1315, 0]
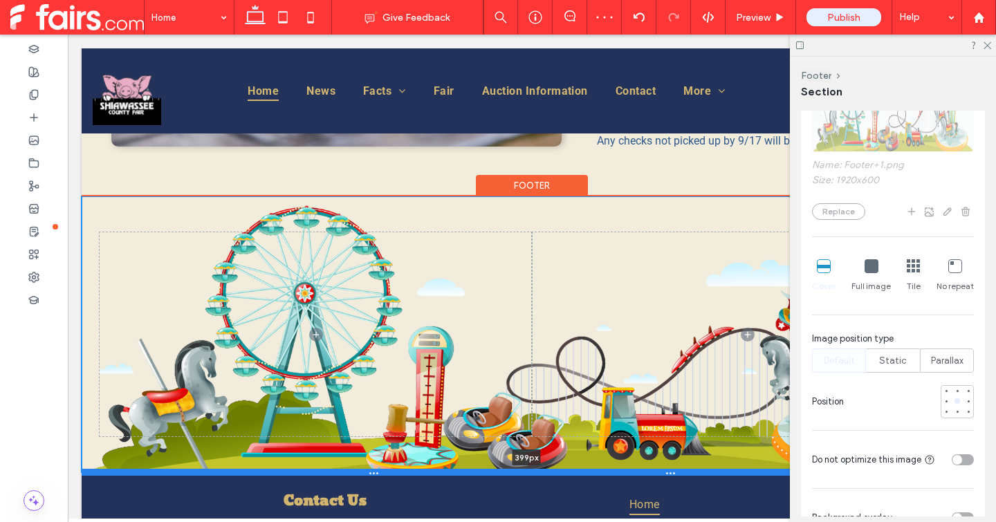
drag, startPoint x: 478, startPoint y: 416, endPoint x: 490, endPoint y: 472, distance: 57.2
click at [490, 472] on div at bounding box center [527, 472] width 890 height 7
type input "***"
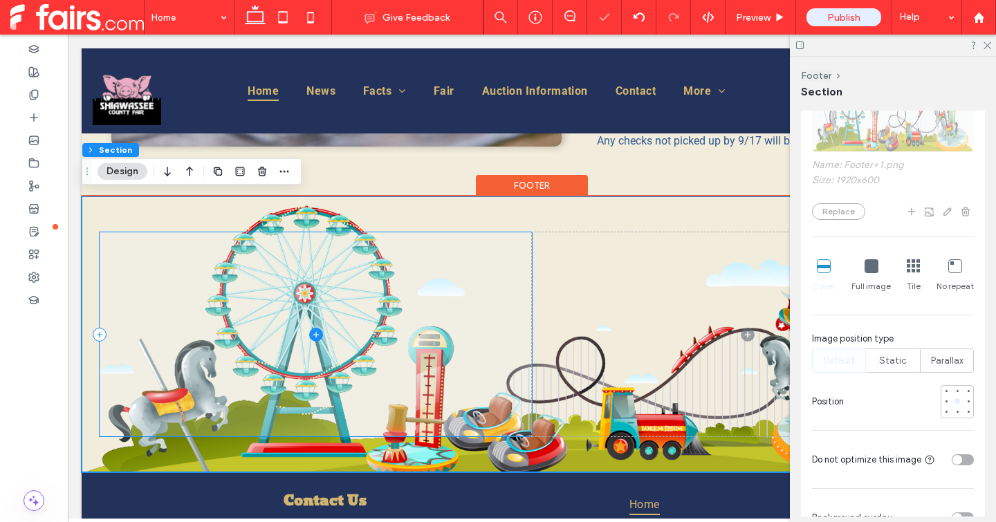
click at [362, 257] on span at bounding box center [316, 334] width 432 height 204
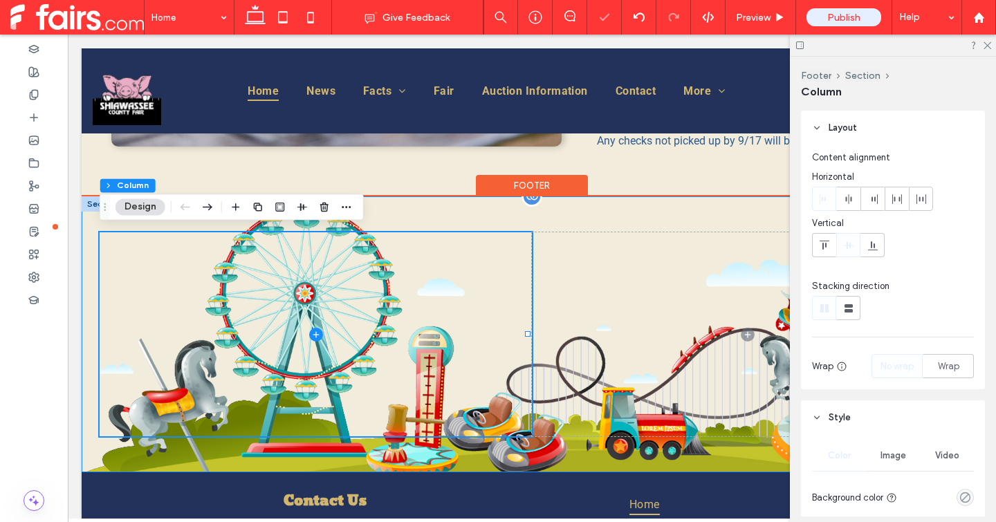
click at [409, 212] on div at bounding box center [532, 334] width 900 height 276
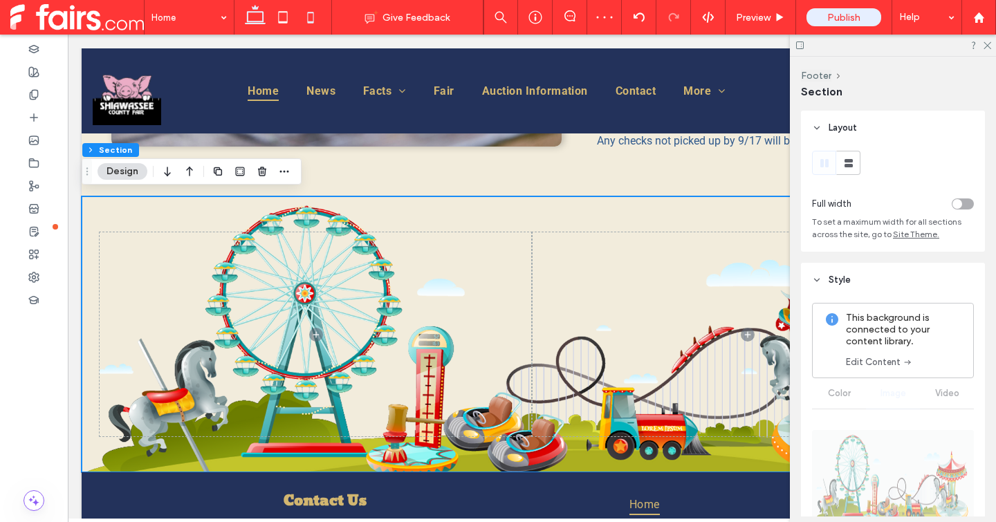
click at [316, 28] on icon at bounding box center [311, 17] width 28 height 28
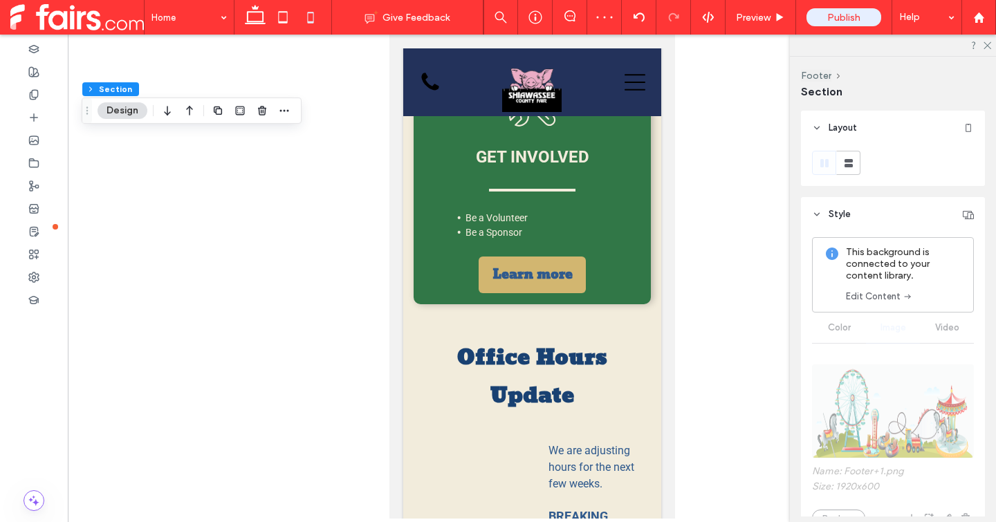
type input "**"
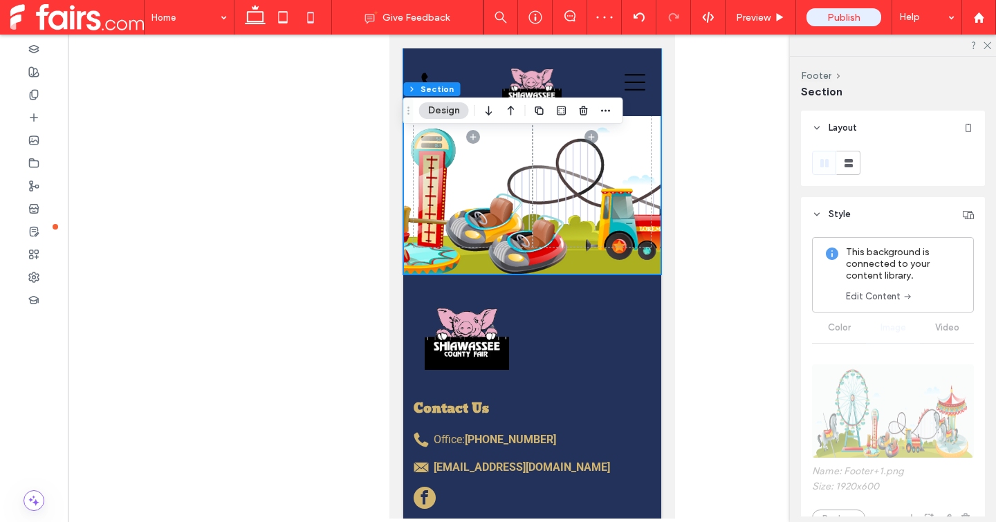
click at [487, 151] on div at bounding box center [531, 137] width 258 height 276
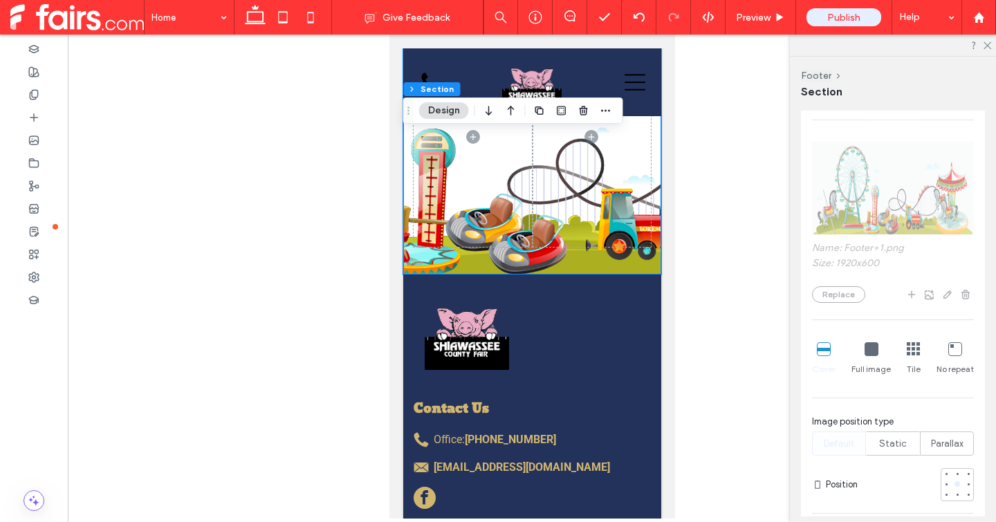
scroll to position [225, 0]
click at [851, 337] on div "Full image" at bounding box center [870, 357] width 39 height 44
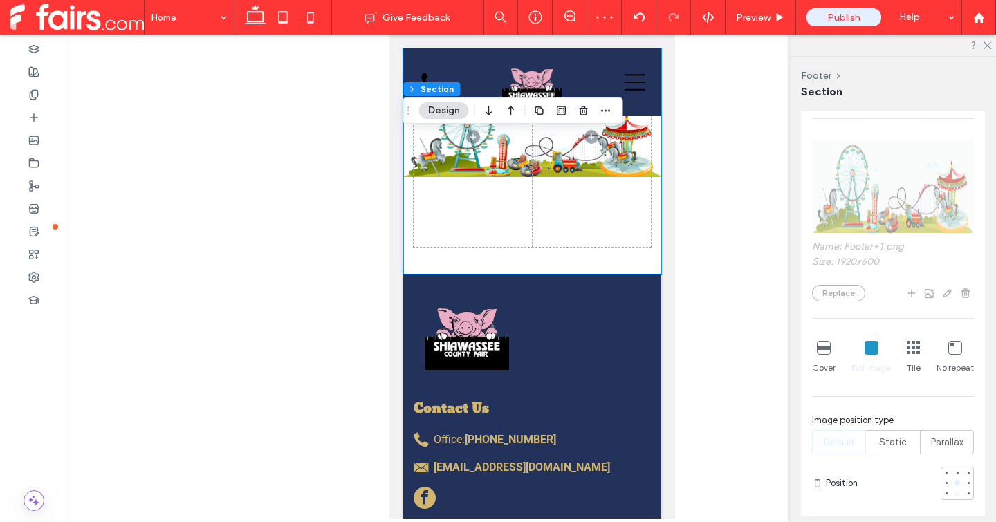
click at [952, 494] on div at bounding box center [957, 494] width 10 height 10
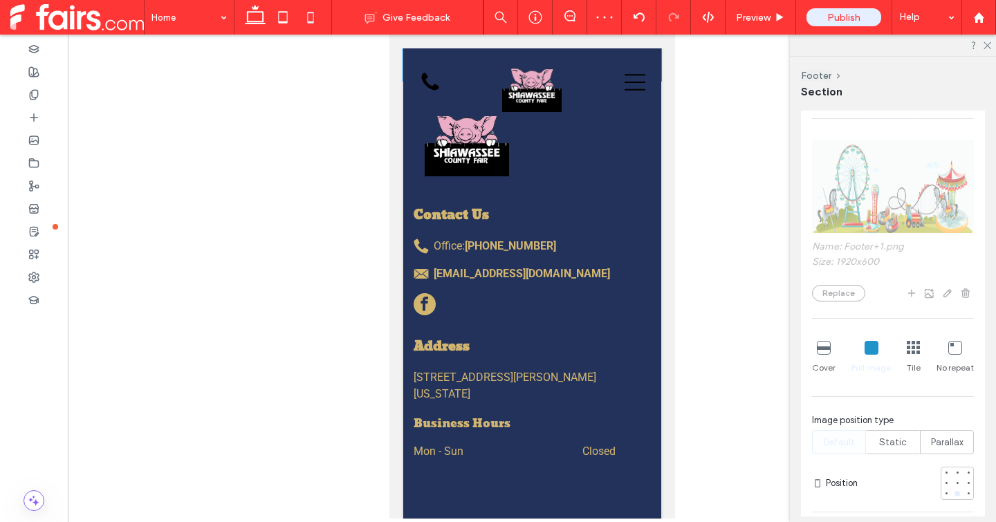
drag, startPoint x: 553, startPoint y: 412, endPoint x: 574, endPoint y: 219, distance: 194.1
click at [574, 84] on div at bounding box center [526, 80] width 248 height 7
type input "***"
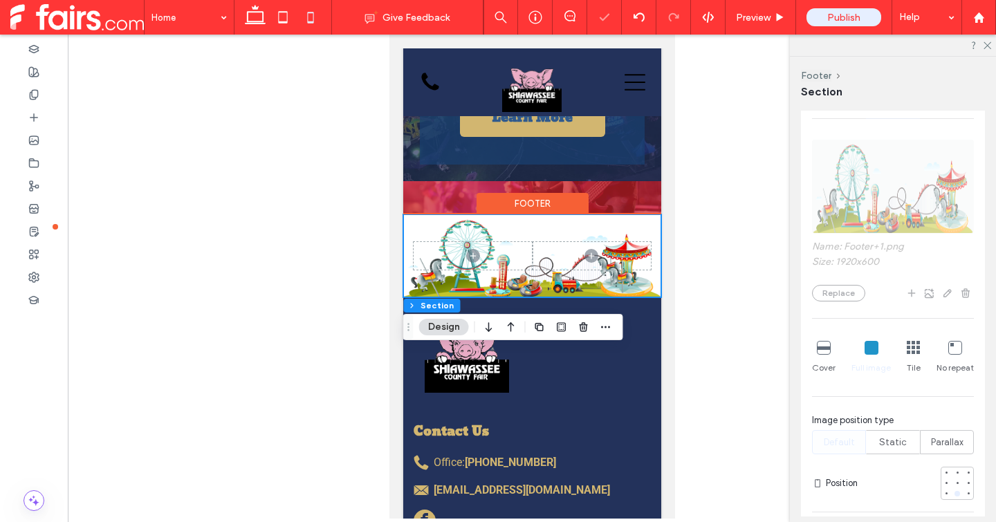
scroll to position [2401, 0]
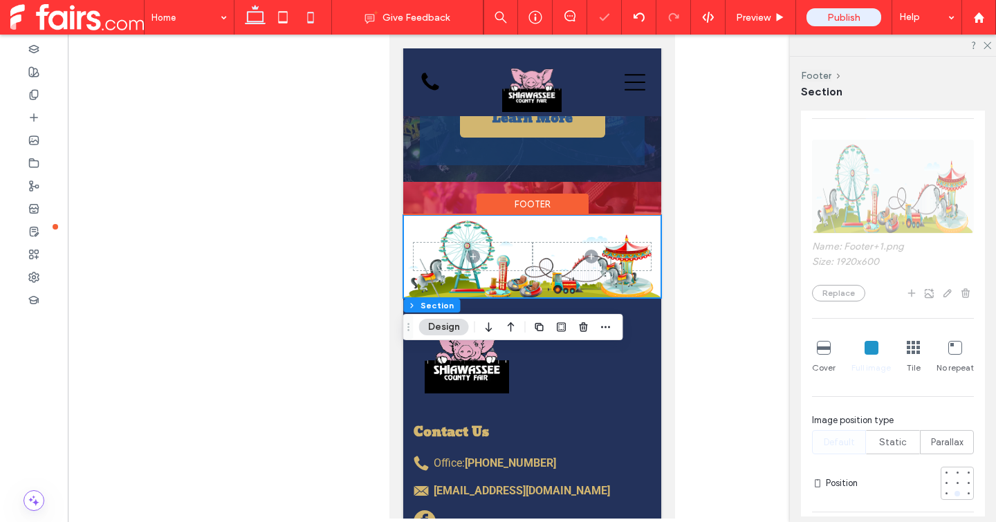
click at [260, 25] on icon at bounding box center [255, 17] width 28 height 28
type input "*"
type input "***"
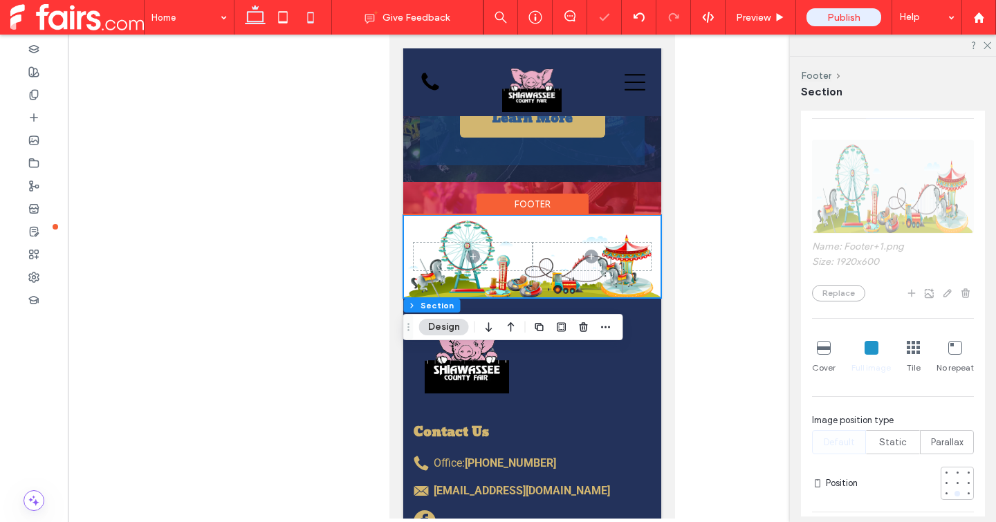
type input "***"
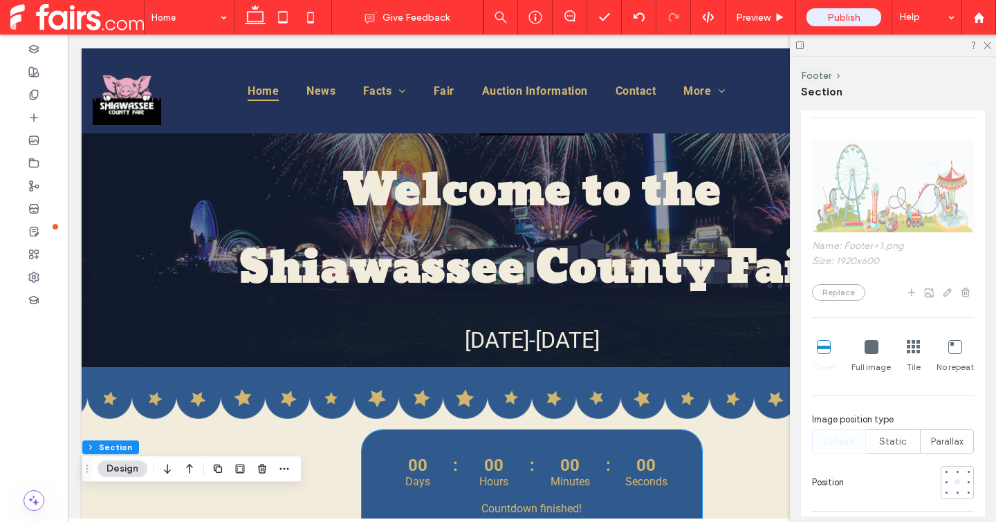
scroll to position [0, 0]
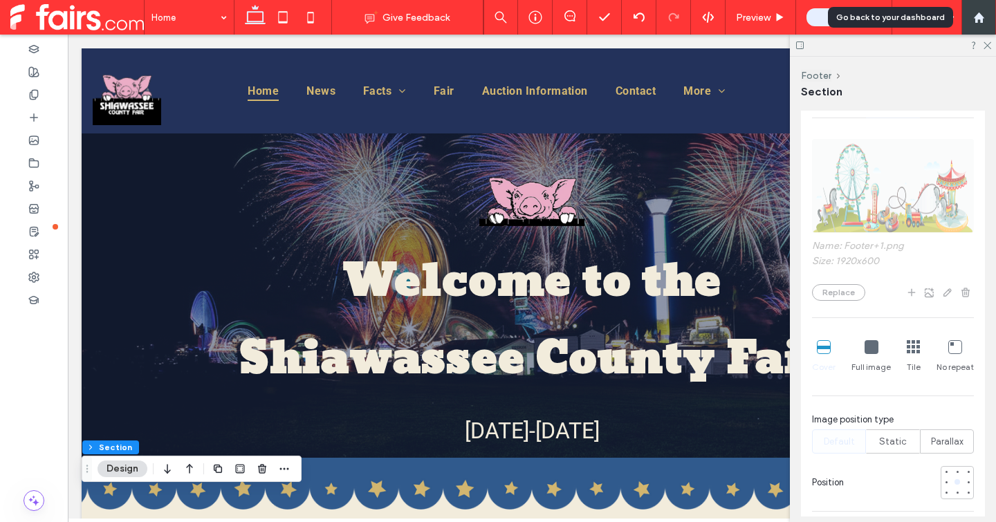
click at [985, 17] on div at bounding box center [978, 18] width 33 height 12
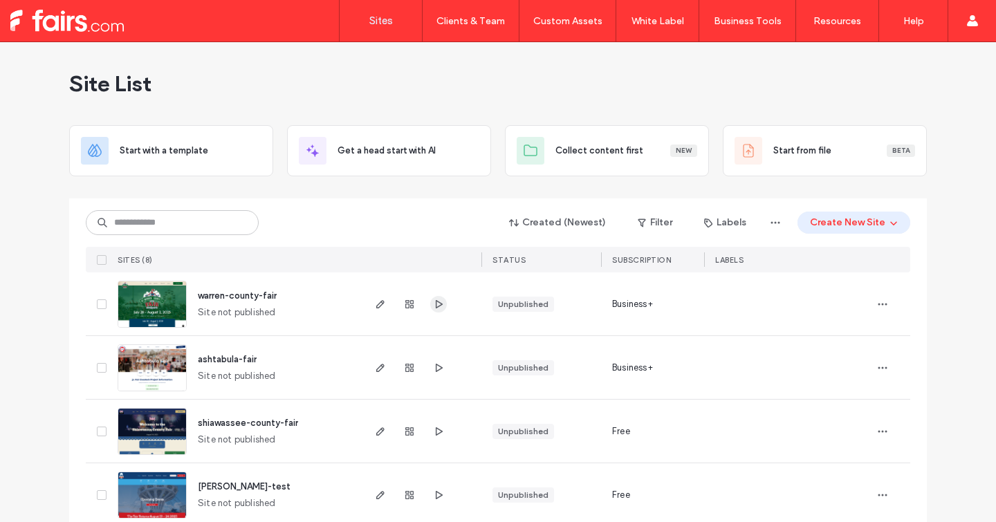
click at [430, 308] on span "button" at bounding box center [438, 304] width 17 height 17
